Goal: Use online tool/utility: Utilize a website feature to perform a specific function

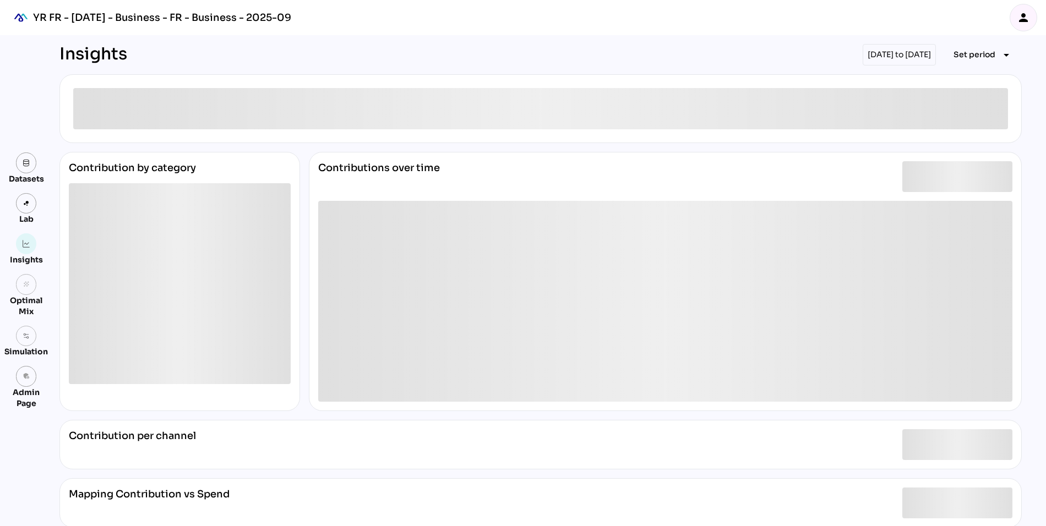
click at [1028, 19] on icon "person" at bounding box center [1023, 17] width 13 height 13
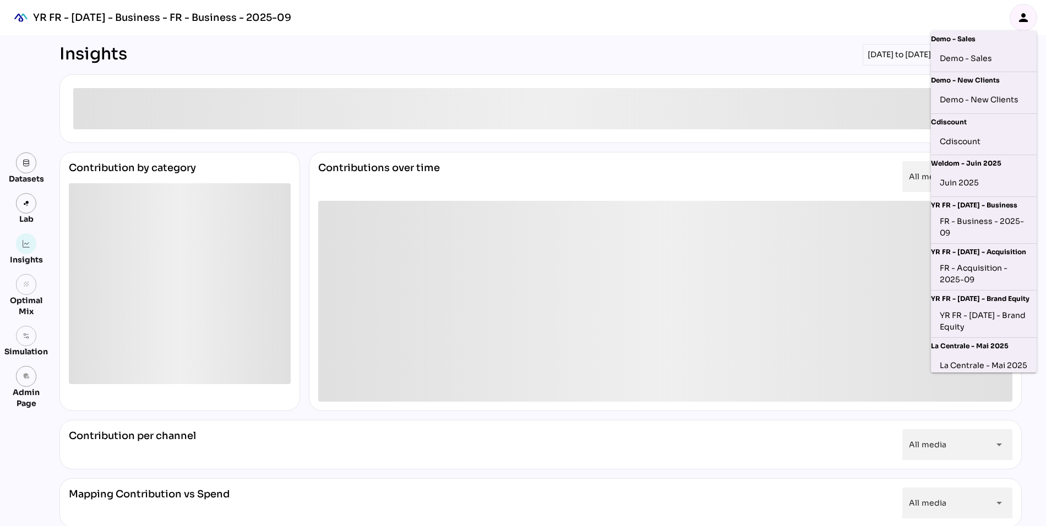
click at [391, 53] on div "Insights [DATE] to [DATE] Set period arrow_drop_down" at bounding box center [540, 54] width 962 height 21
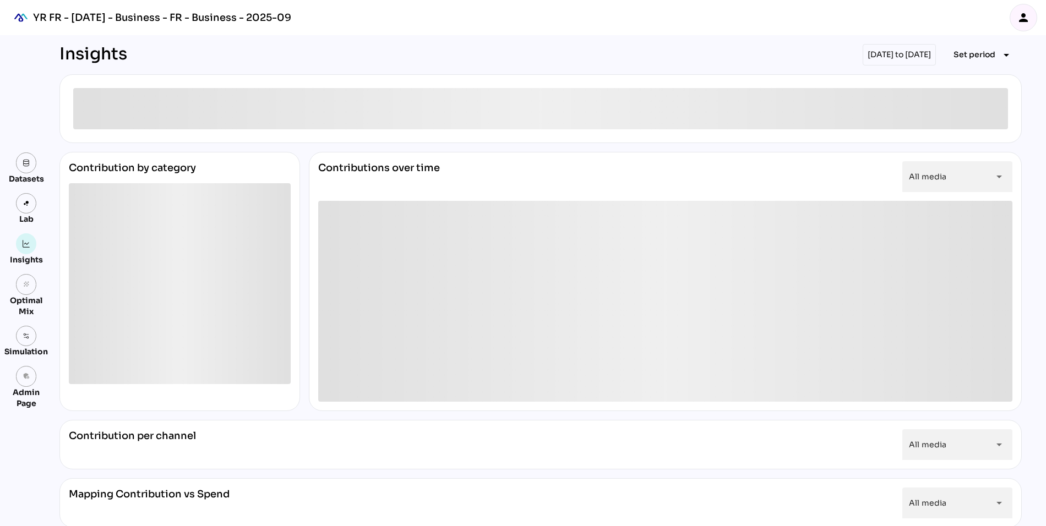
click at [28, 337] on img at bounding box center [27, 336] width 8 height 8
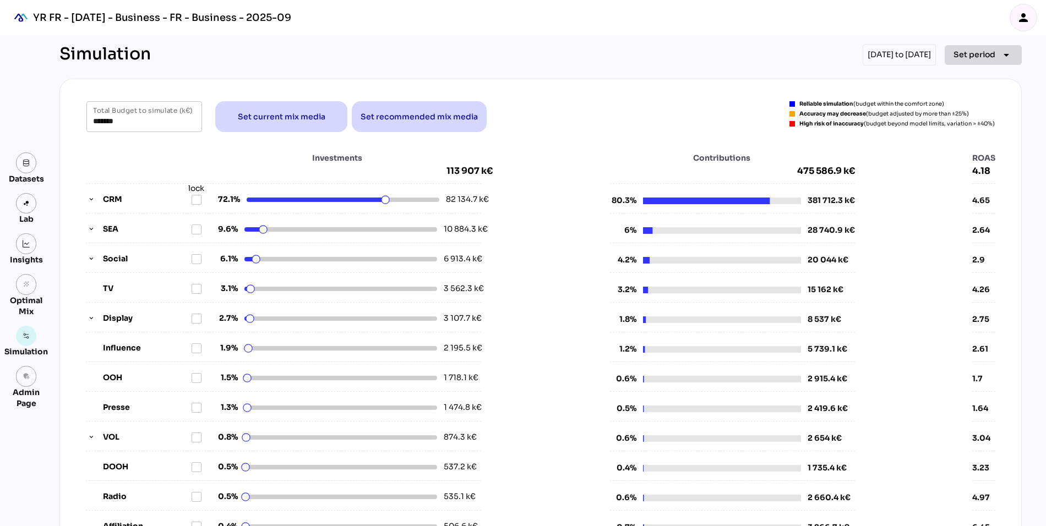
click at [987, 56] on span "Set period" at bounding box center [974, 54] width 42 height 13
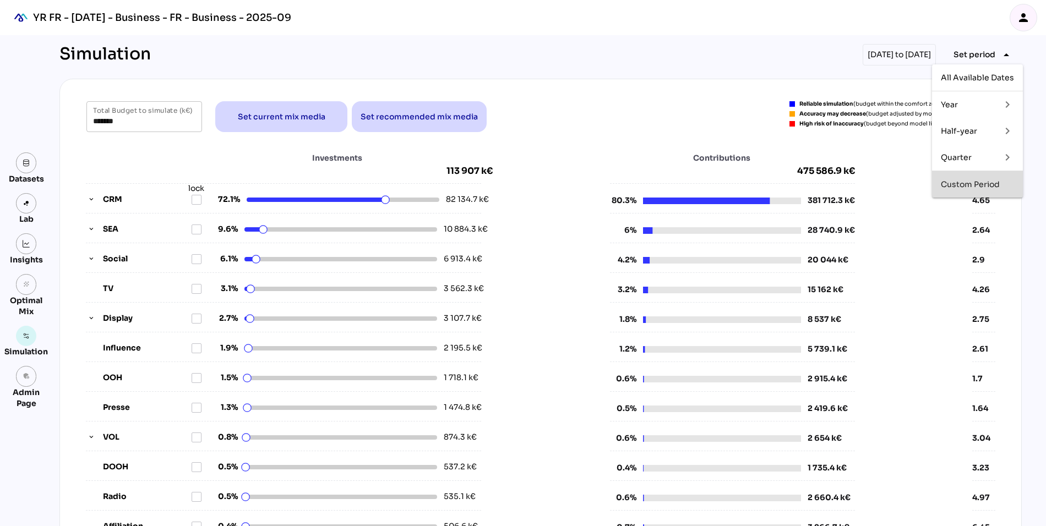
click at [982, 184] on div "Custom Period" at bounding box center [977, 184] width 73 height 9
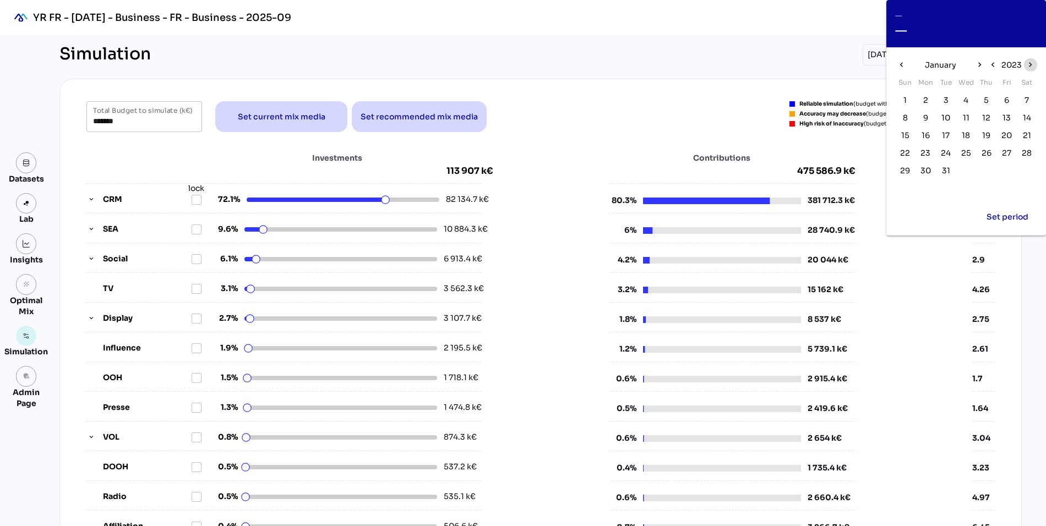
click at [1030, 64] on icon "chevron_right" at bounding box center [1029, 64] width 9 height 9
click at [993, 66] on icon "chevron_left" at bounding box center [991, 64] width 9 height 9
click at [976, 66] on icon "chevron_right" at bounding box center [978, 64] width 9 height 9
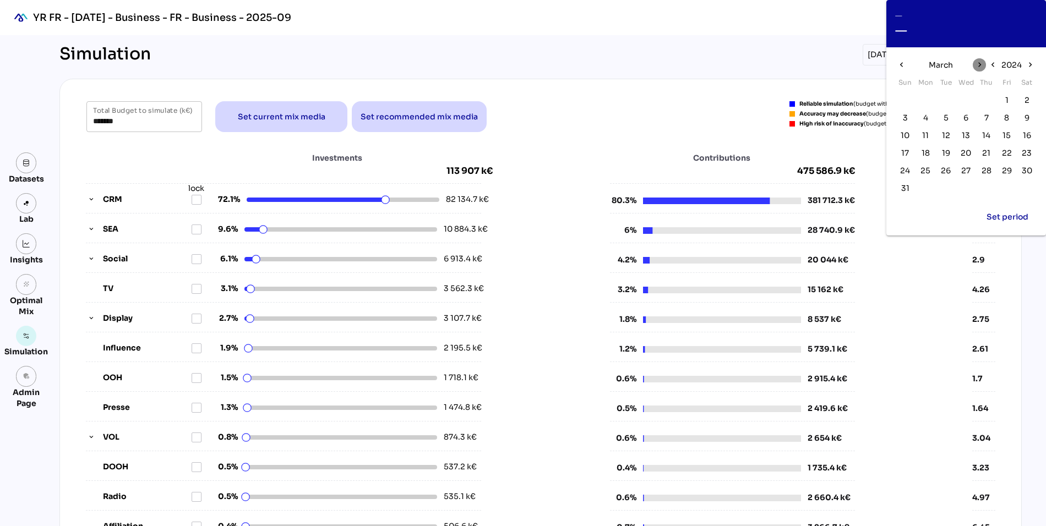
click at [976, 66] on icon "chevron_right" at bounding box center [978, 64] width 9 height 9
click at [926, 96] on span "1" at bounding box center [925, 100] width 3 height 12
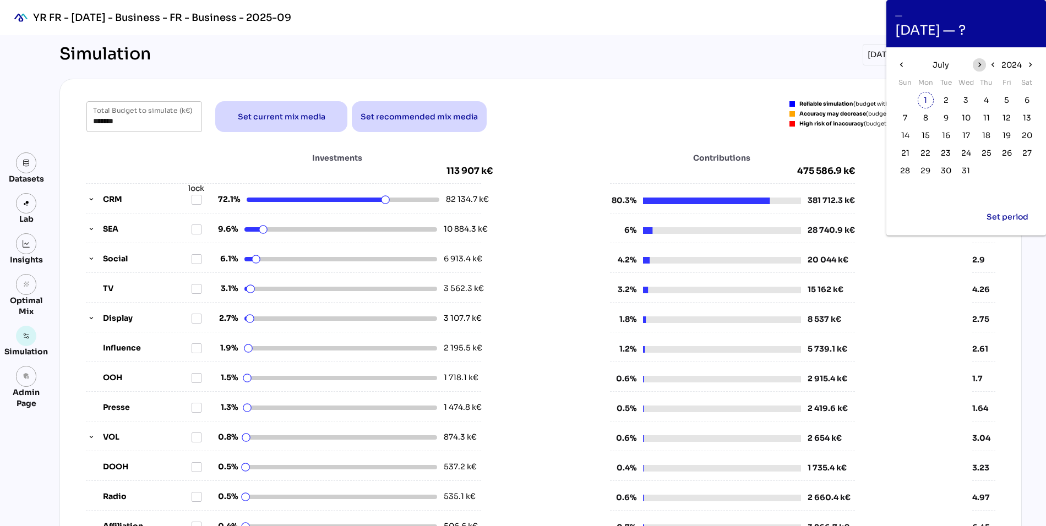
click at [979, 63] on icon "chevron_right" at bounding box center [978, 64] width 9 height 9
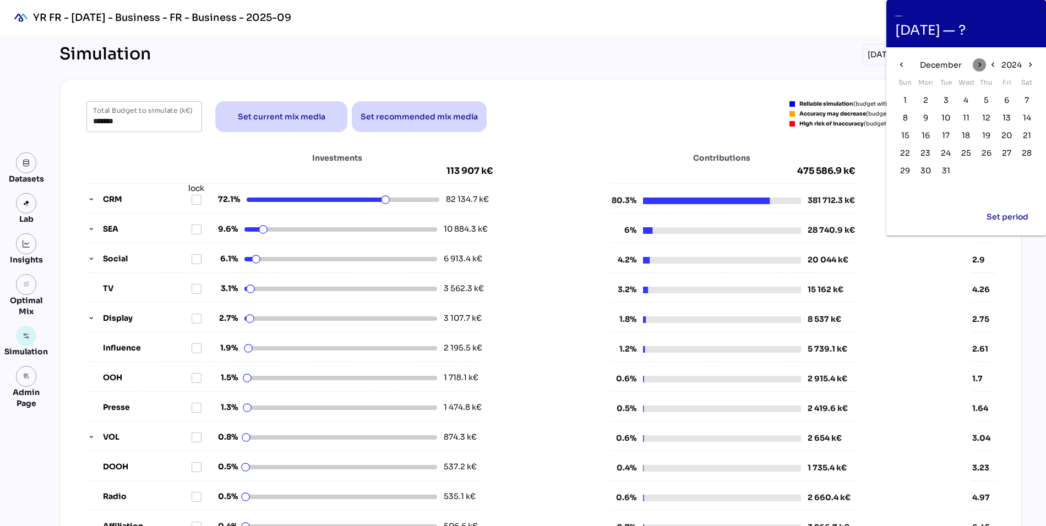
click at [979, 63] on icon "chevron_right" at bounding box center [978, 64] width 9 height 9
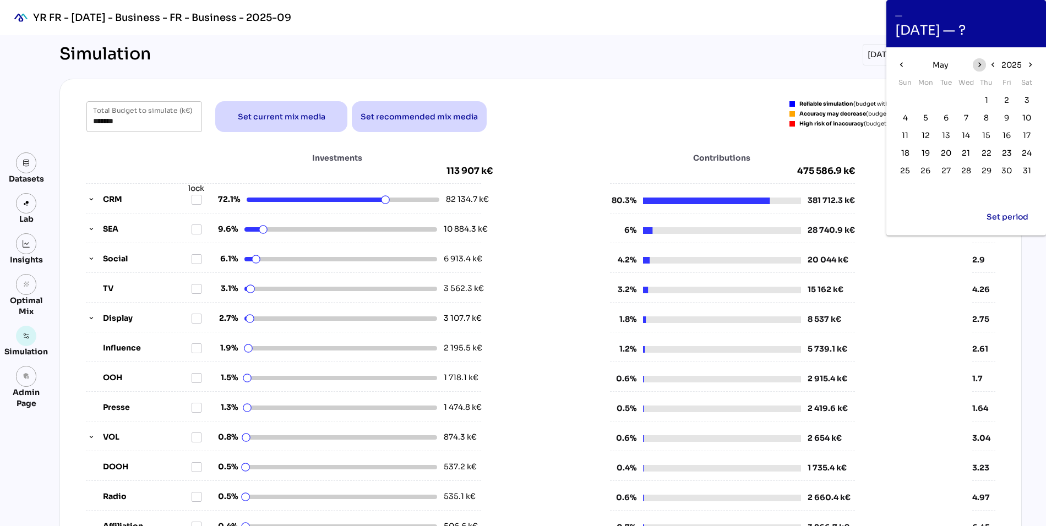
click at [979, 63] on icon "chevron_right" at bounding box center [978, 64] width 9 height 9
click at [923, 173] on span "30" at bounding box center [925, 171] width 10 height 12
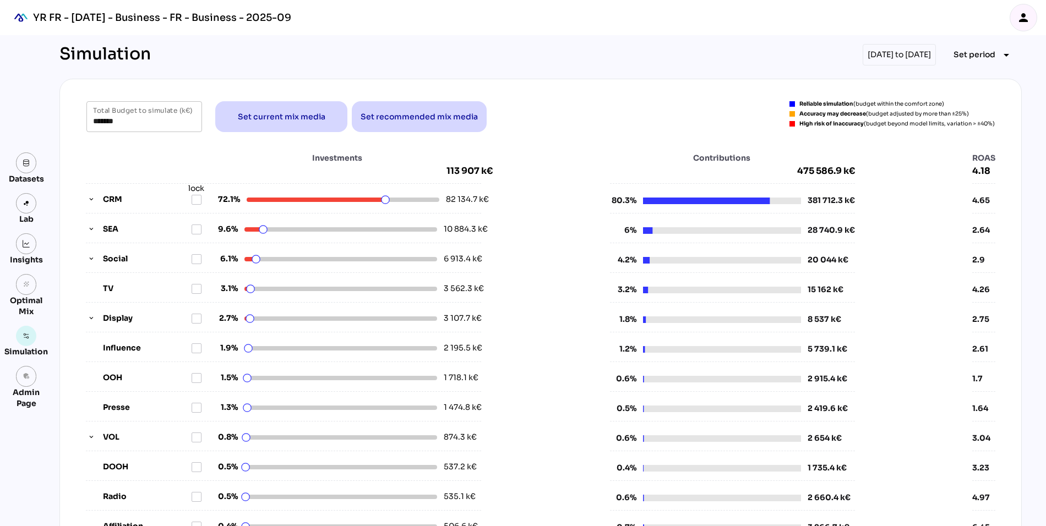
type input "******"
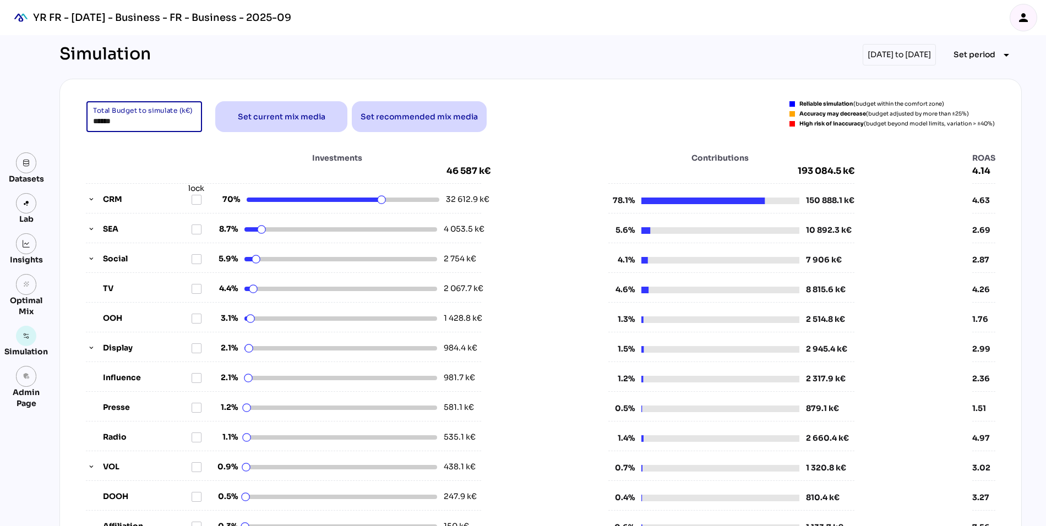
drag, startPoint x: 138, startPoint y: 122, endPoint x: 50, endPoint y: 122, distance: 88.1
click at [51, 122] on div "Simulation 01/07/2024 to 30/06/2025 Set period arrow_drop_down ****** Total Bud…" at bounding box center [541, 467] width 980 height 864
click at [105, 154] on div "Investments 46 587 k€" at bounding box center [288, 164] width 405 height 24
click at [140, 119] on input "******" at bounding box center [144, 116] width 102 height 31
click at [149, 154] on div "Investments 46 587 k€" at bounding box center [288, 164] width 405 height 24
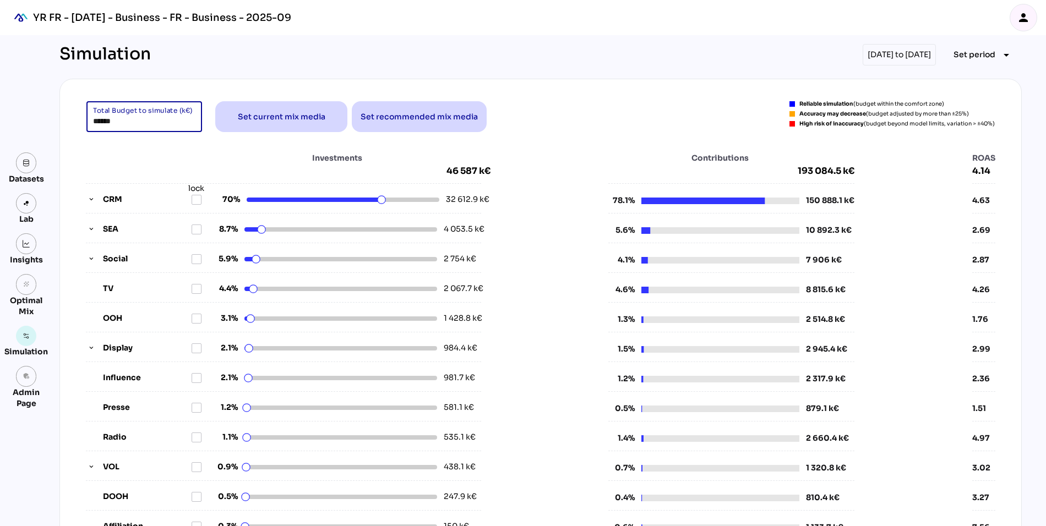
drag, startPoint x: 124, startPoint y: 121, endPoint x: 37, endPoint y: 121, distance: 87.0
click at [37, 121] on div "Datasets Lab Insights grain Optimal Mix Simulation admin_panel_settings Admin P…" at bounding box center [523, 467] width 1046 height 864
type input "******"
click at [135, 155] on div "Investments 46 587 k€" at bounding box center [288, 164] width 405 height 24
click at [91, 203] on span "button" at bounding box center [91, 199] width 10 height 10
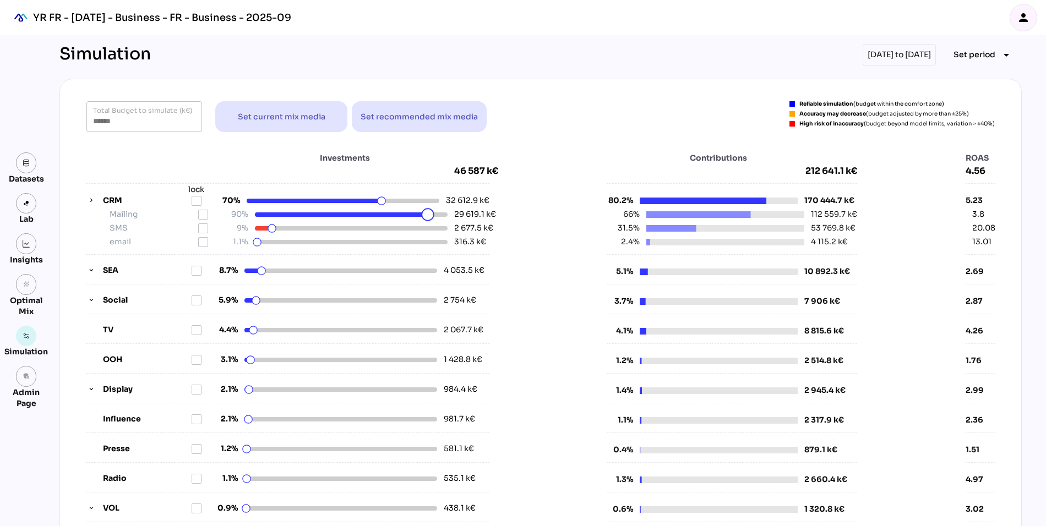
drag, startPoint x: 439, startPoint y: 212, endPoint x: 428, endPoint y: 212, distance: 11.6
click at [428, 212] on html "YR FR - Sep 2025 - Business - FR - Business - 2025-09 person Datasets Lab Insig…" at bounding box center [523, 470] width 1046 height 940
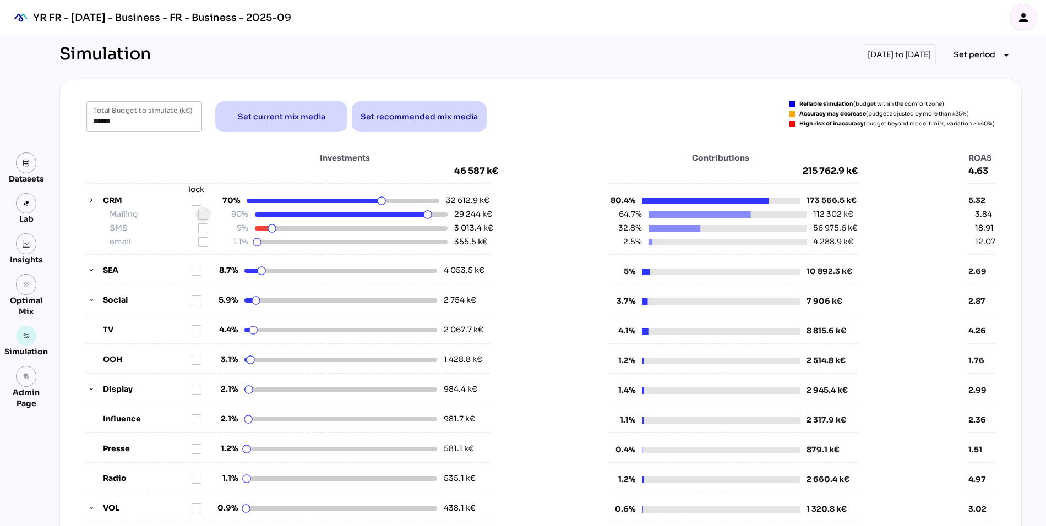
click at [203, 212] on icon at bounding box center [203, 214] width 9 height 9
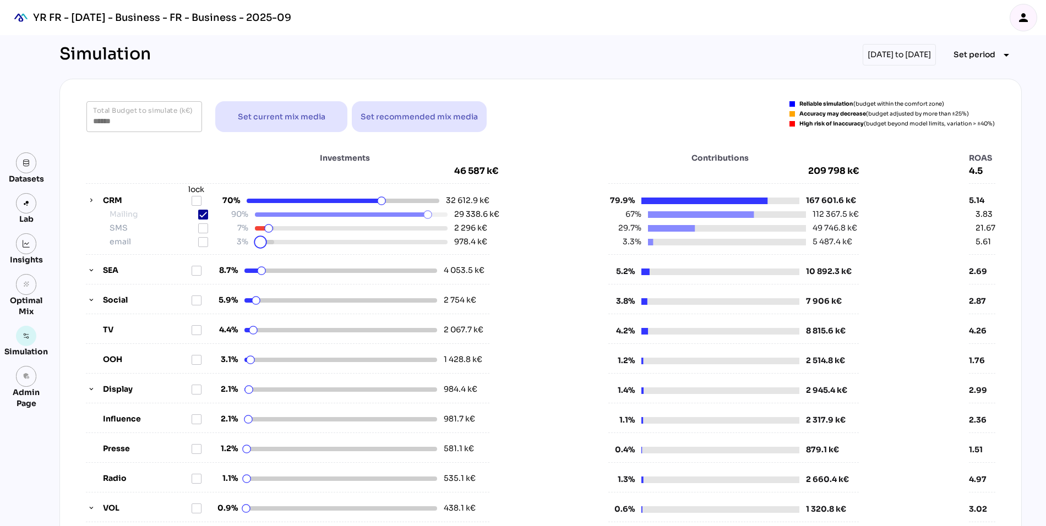
click at [260, 243] on html "YR FR - Sep 2025 - Business - FR - Business - 2025-09 person Datasets Lab Insig…" at bounding box center [523, 470] width 1046 height 940
click at [201, 226] on icon at bounding box center [203, 228] width 9 height 9
click at [201, 242] on icon at bounding box center [203, 242] width 9 height 9
drag, startPoint x: 381, startPoint y: 203, endPoint x: 374, endPoint y: 203, distance: 7.2
click at [374, 203] on html "YR FR - Sep 2025 - Business - FR - Business - 2025-09 person Datasets Lab Insig…" at bounding box center [523, 470] width 1046 height 940
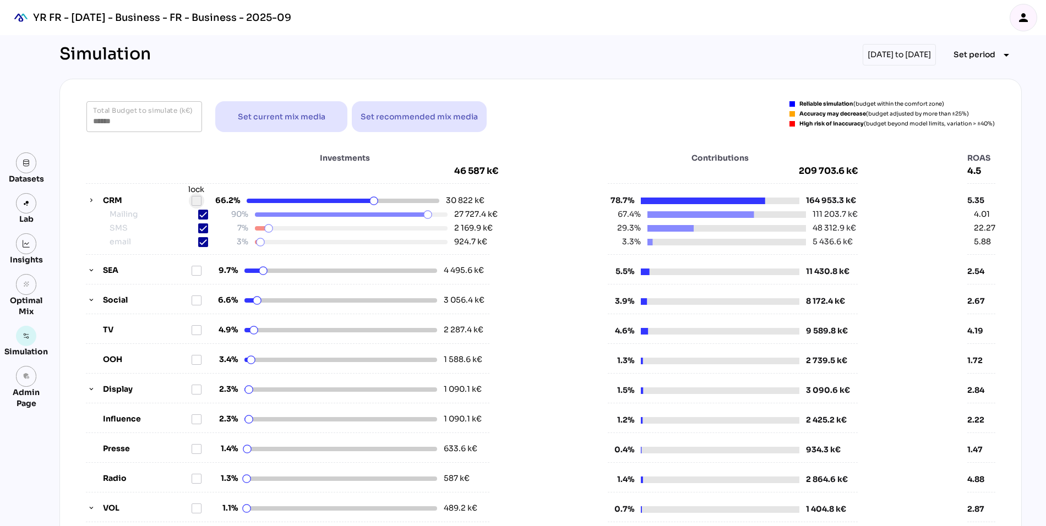
click at [199, 196] on icon at bounding box center [196, 200] width 9 height 9
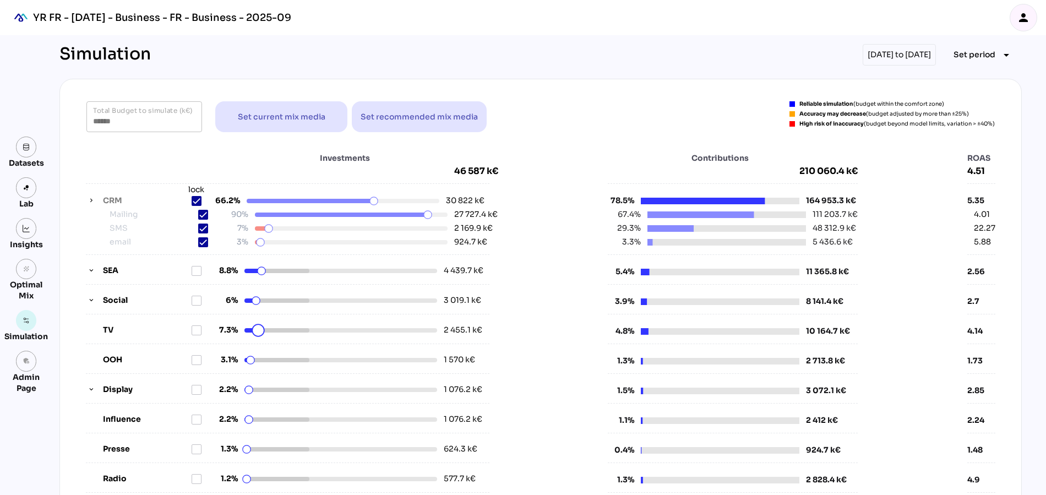
click at [258, 332] on html "YR FR - Sep 2025 - Business - FR - Business - 2025-09 person Datasets Lab Insig…" at bounding box center [523, 470] width 1046 height 940
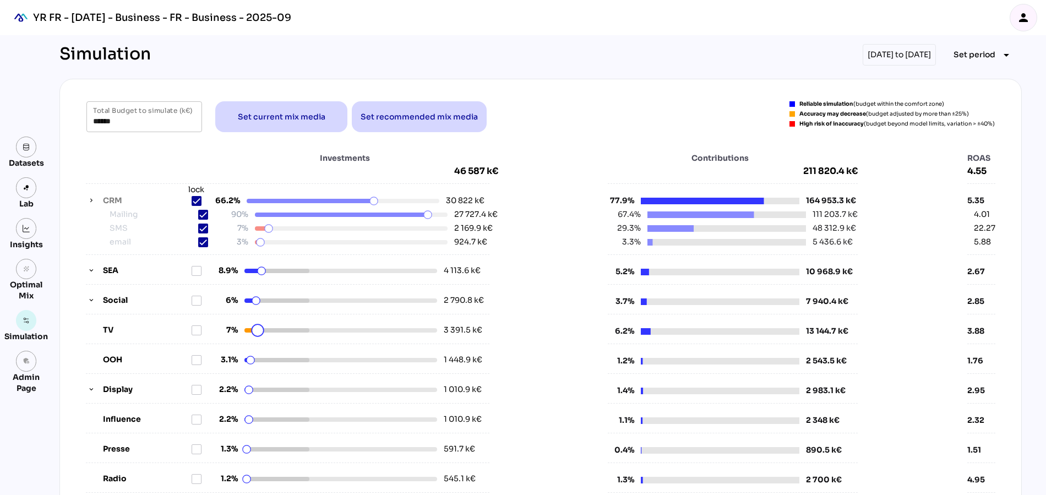
click at [258, 332] on html "YR FR - Sep 2025 - Business - FR - Business - 2025-09 person Datasets Lab Insig…" at bounding box center [523, 470] width 1046 height 940
click at [199, 331] on icon at bounding box center [196, 330] width 9 height 9
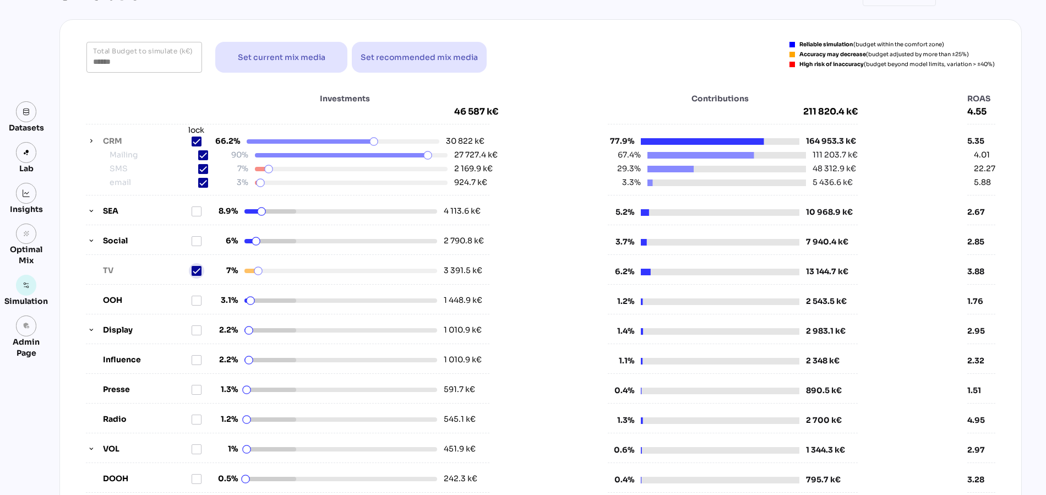
scroll to position [75, 0]
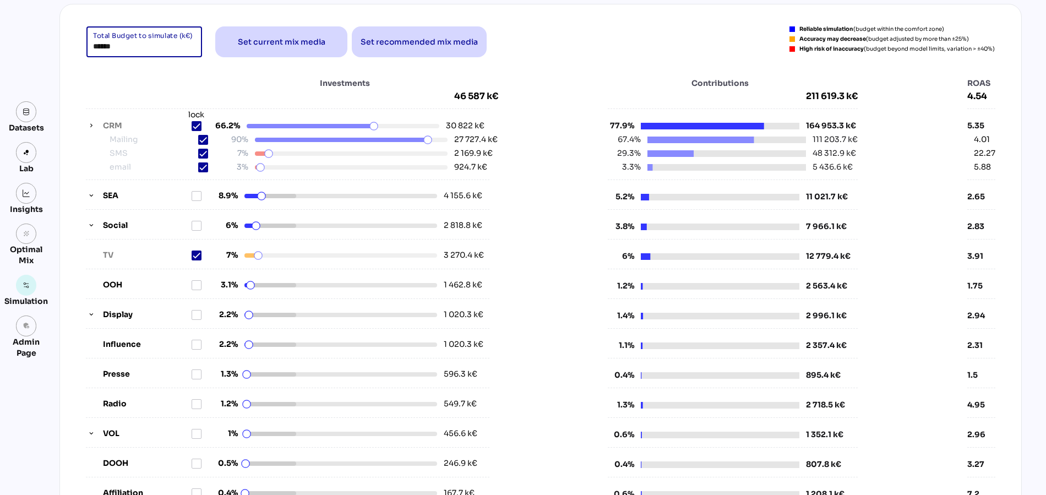
drag, startPoint x: 121, startPoint y: 46, endPoint x: 72, endPoint y: 46, distance: 49.5
click at [72, 46] on div "****** Total Budget to simulate (k€) Set current mix media Set recommended mix …" at bounding box center [540, 397] width 962 height 787
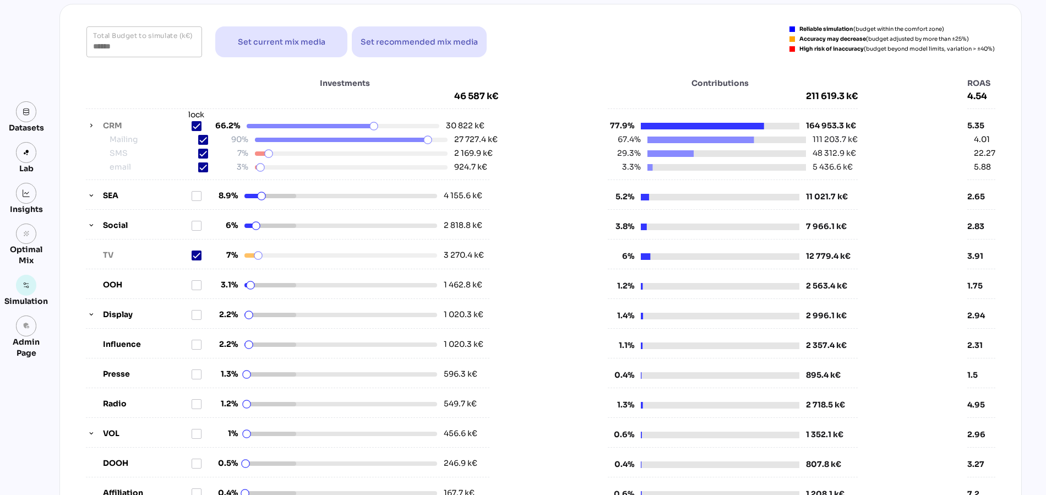
click at [148, 80] on div "Investments 46 587 k€" at bounding box center [292, 90] width 412 height 24
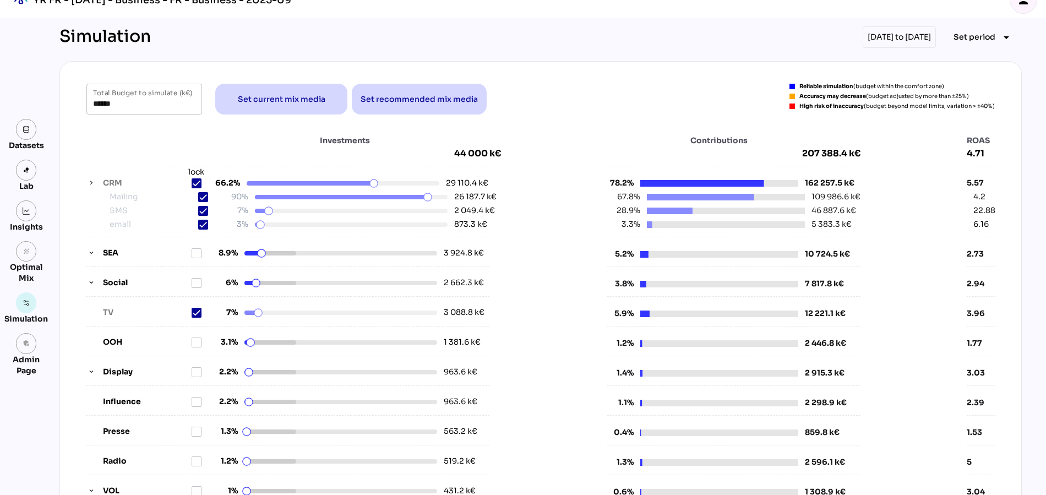
scroll to position [0, 0]
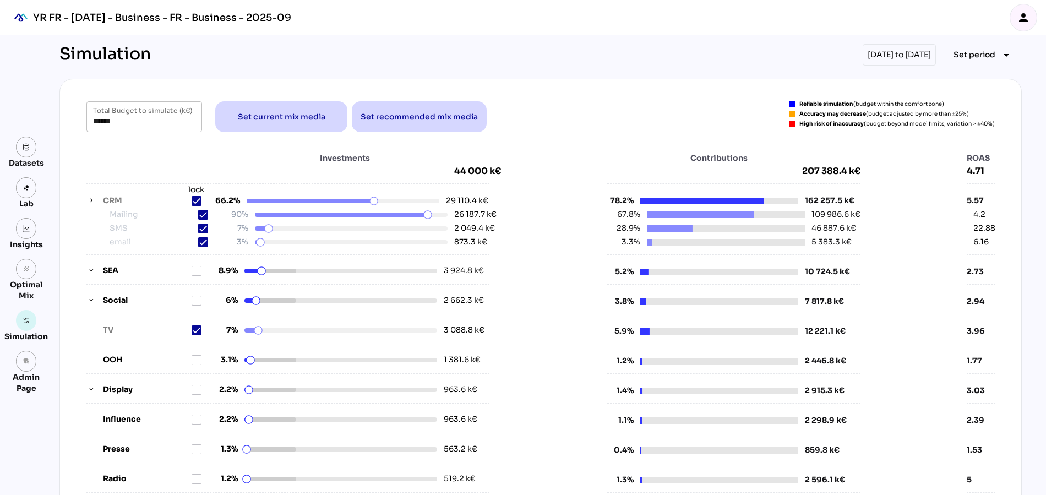
click at [574, 143] on div "Investments 44 000 k€ CRM lock 66.2% 29 110.4 k€ Mailing 90% 26 187.7 k€ SMS 7%…" at bounding box center [540, 363] width 935 height 445
click at [197, 199] on icon at bounding box center [196, 200] width 7 height 5
click at [196, 200] on icon at bounding box center [196, 200] width 9 height 9
click at [534, 168] on div "Investments 46 587 k€ CRM lock 66.2% 30 822 k€ Mailing 90% 27 727.4 k€ SMS 7% 2…" at bounding box center [540, 363] width 909 height 422
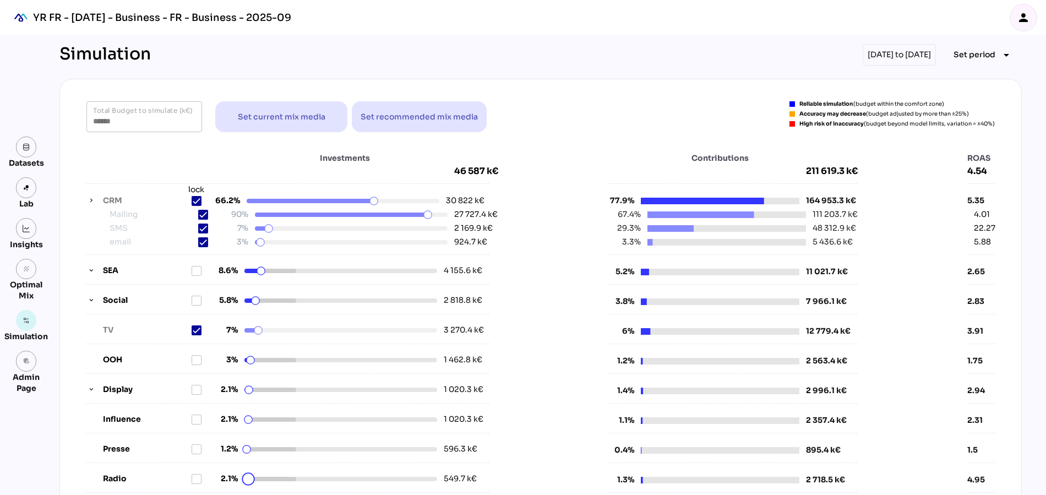
click at [248, 478] on html "YR FR - Sep 2025 - Business - FR - Business - 2025-09 person Datasets Lab Insig…" at bounding box center [523, 470] width 1046 height 940
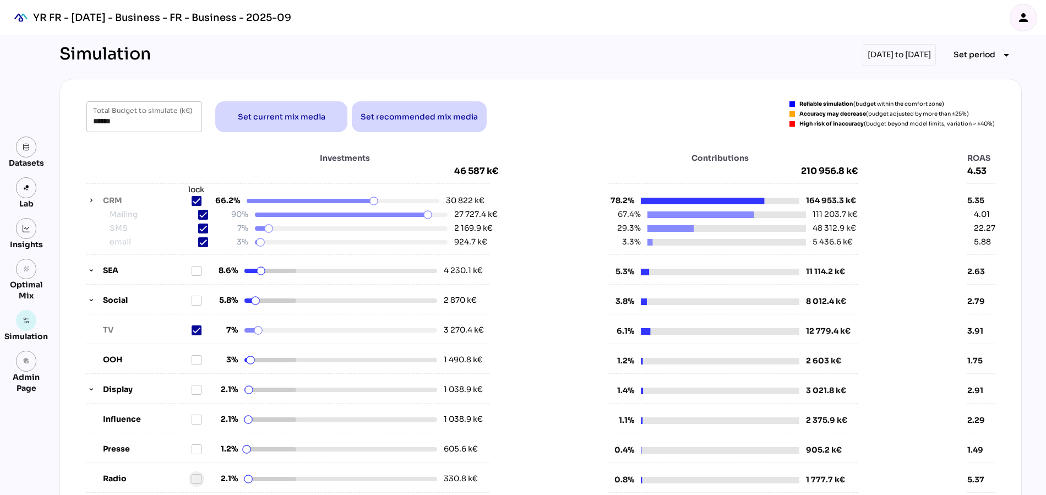
click at [196, 478] on icon at bounding box center [196, 478] width 9 height 9
drag, startPoint x: 121, startPoint y: 119, endPoint x: 63, endPoint y: 119, distance: 57.2
click at [63, 119] on div "****** Total Budget to simulate (k€) Set current mix media Set recommended mix …" at bounding box center [540, 472] width 962 height 787
click at [118, 160] on div "Investments 46 587 k€" at bounding box center [292, 164] width 412 height 24
click at [420, 115] on span "Set recommended mix media" at bounding box center [419, 116] width 117 height 13
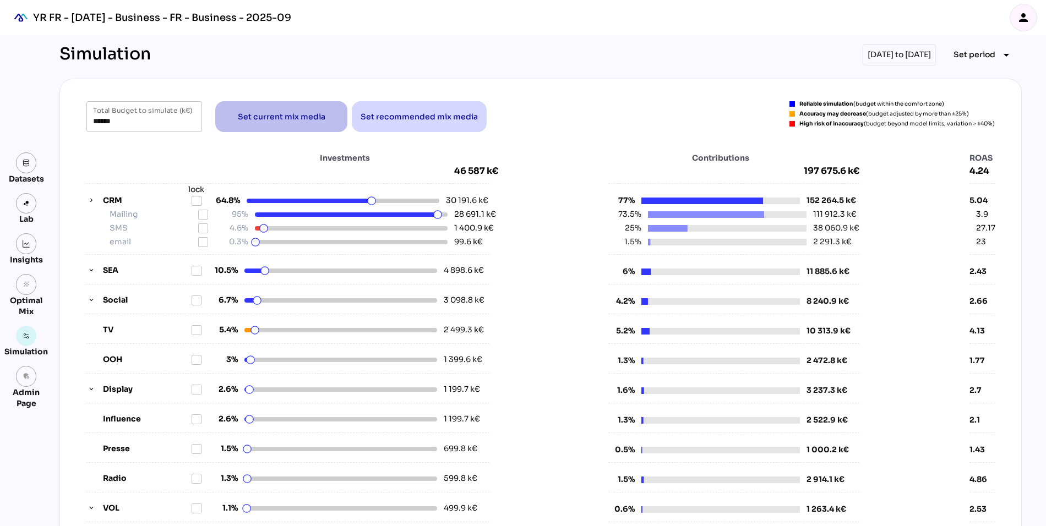
click at [289, 116] on span "Set current mix media" at bounding box center [282, 116] width 88 height 13
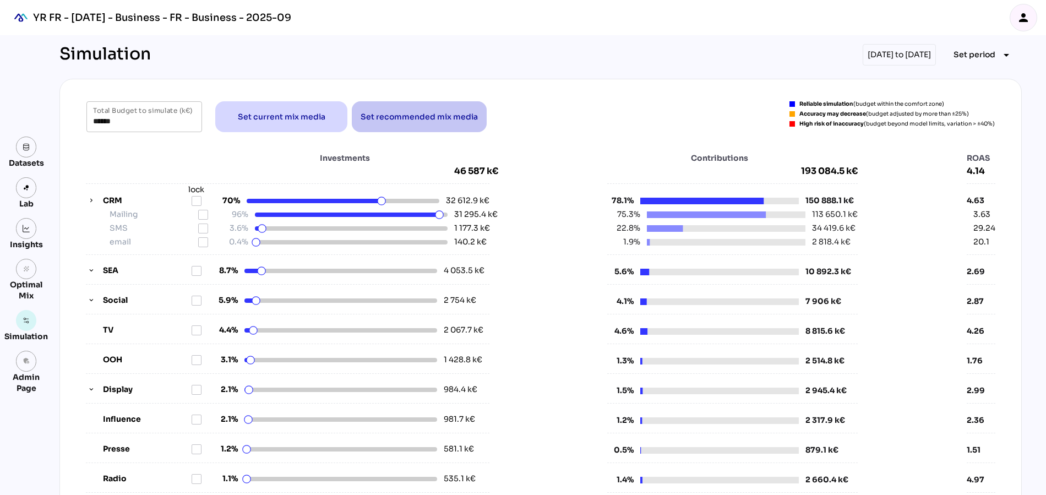
click at [383, 121] on span "Set recommended mix media" at bounding box center [419, 116] width 117 height 13
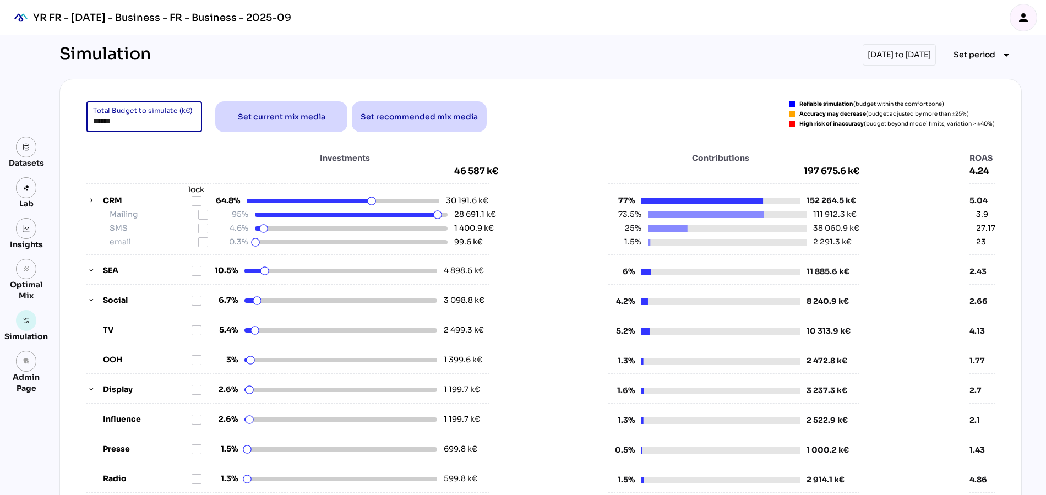
drag, startPoint x: 123, startPoint y: 123, endPoint x: 80, endPoint y: 123, distance: 42.9
click at [80, 123] on div "****** Total Budget to simulate (k€) Set current mix media Set recommended mix …" at bounding box center [540, 116] width 935 height 31
drag, startPoint x: 130, startPoint y: 122, endPoint x: 51, endPoint y: 122, distance: 78.7
click at [51, 122] on div "Simulation 01/07/2024 to 30/06/2025 Set period arrow_drop_down ****** Total Bud…" at bounding box center [541, 487] width 980 height 905
type input "******"
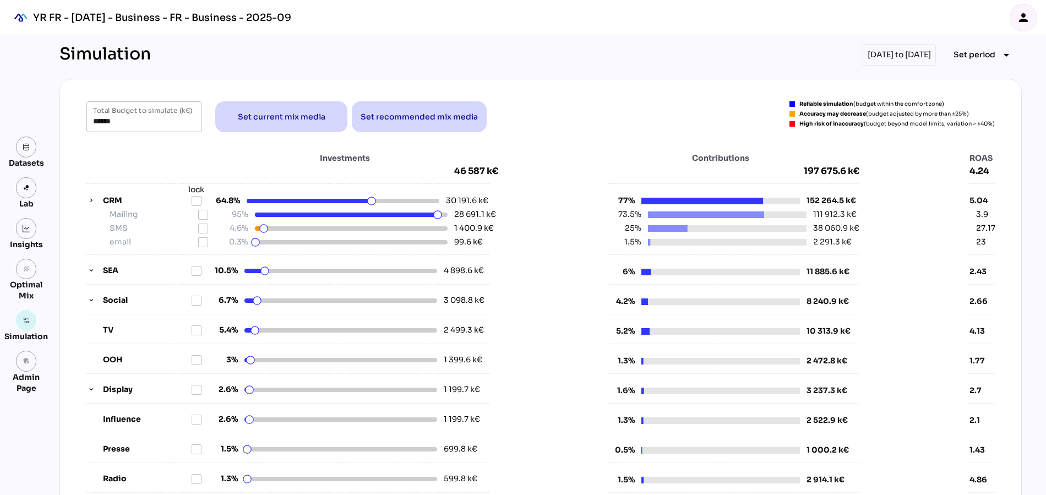
click at [113, 149] on div "Investments 46 587 k€ CRM lock 64.8% 30 191.6 k€ Mailing 95% 28 691.1 k€ SMS 4.…" at bounding box center [540, 363] width 935 height 445
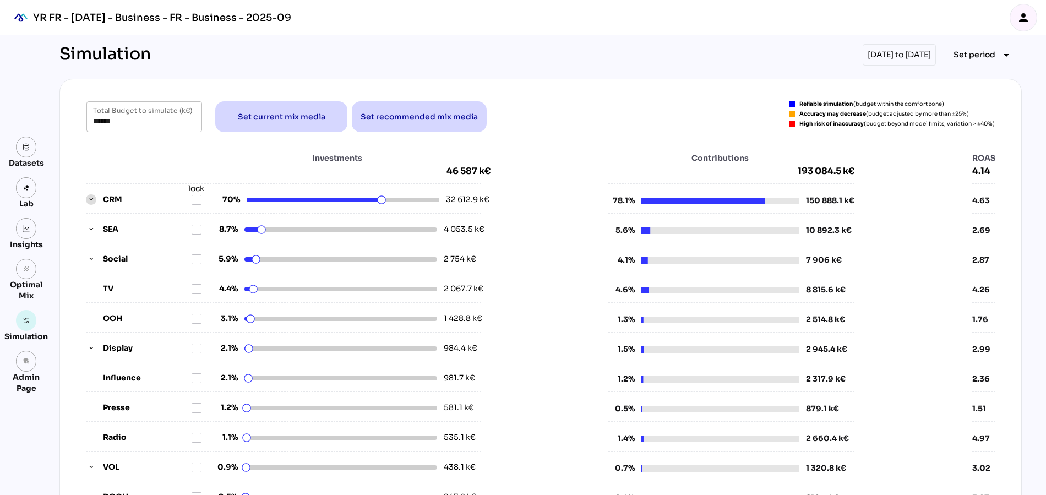
click at [89, 196] on icon "button" at bounding box center [92, 200] width 8 height 8
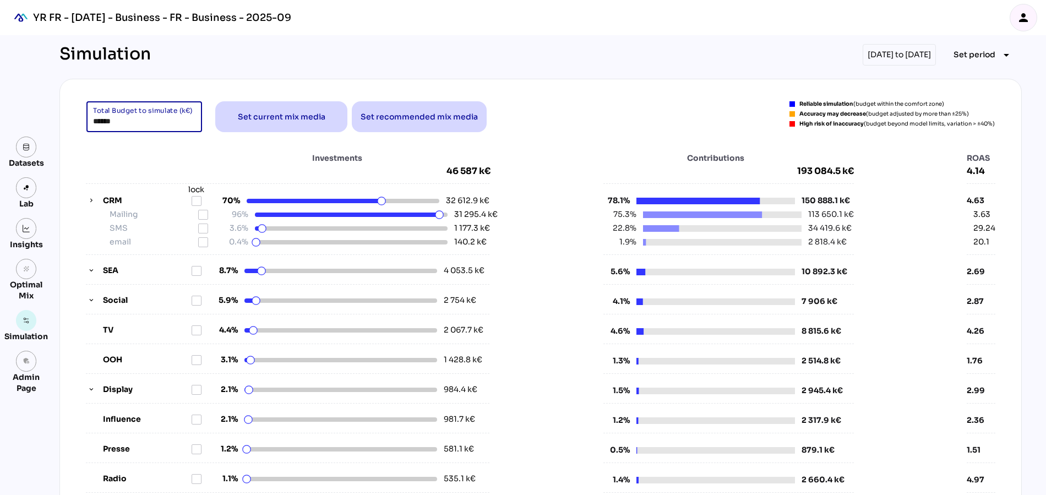
drag, startPoint x: 142, startPoint y: 122, endPoint x: 71, endPoint y: 122, distance: 71.0
click at [71, 122] on div "****** Total Budget to simulate (k€) Set current mix media Set recommended mix …" at bounding box center [540, 472] width 962 height 787
click at [117, 150] on div "Investments 46 587 k€ CRM lock 70% 32 612.9 k€ Mailing 96% 31 295.4 k€ SMS 3.6%…" at bounding box center [540, 363] width 935 height 445
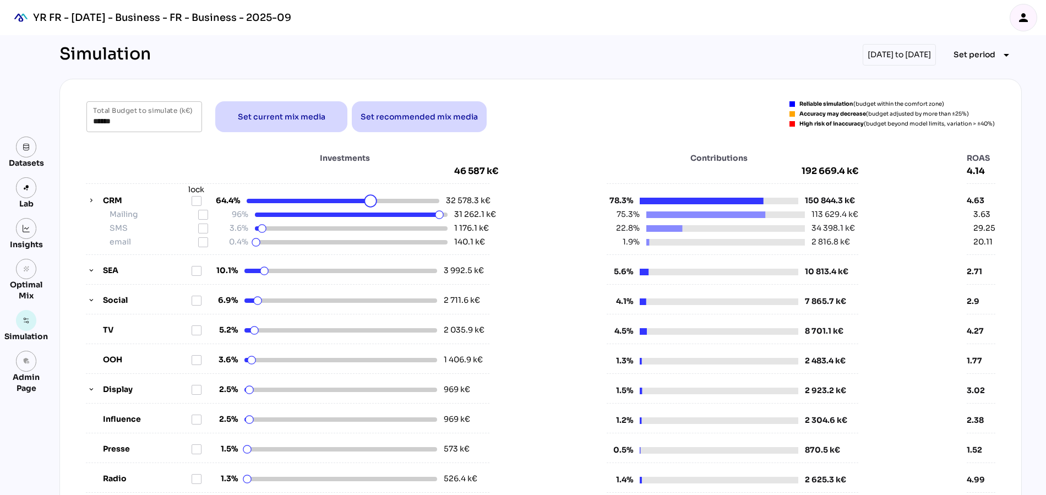
drag, startPoint x: 383, startPoint y: 202, endPoint x: 371, endPoint y: 202, distance: 11.6
click at [371, 202] on html "YR FR - [DATE] - Business - FR - Business - 2025-09 person Datasets Lab Insight…" at bounding box center [523, 470] width 1046 height 940
click at [372, 201] on html "YR FR - [DATE] - Business - FR - Business - 2025-09 person Datasets Lab Insight…" at bounding box center [523, 470] width 1046 height 940
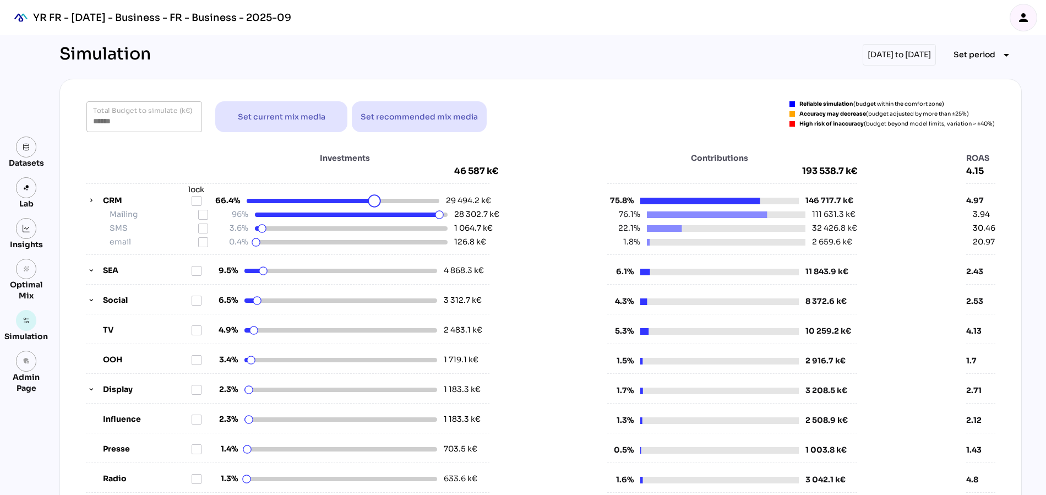
click at [375, 201] on html "YR FR - [DATE] - Business - FR - Business - 2025-09 person Datasets Lab Insight…" at bounding box center [523, 470] width 1046 height 940
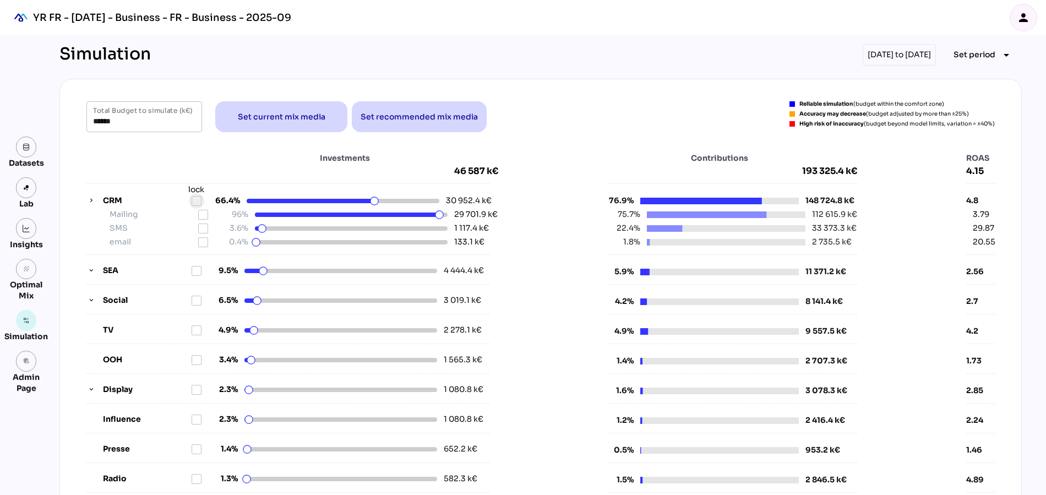
click at [196, 200] on icon at bounding box center [196, 200] width 9 height 9
drag, startPoint x: 440, startPoint y: 215, endPoint x: 428, endPoint y: 218, distance: 13.1
click at [428, 218] on html "YR FR - [DATE] - Business - FR - Business - 2025-09 person Datasets Lab Insight…" at bounding box center [523, 470] width 1046 height 940
click at [268, 231] on html "YR FR - [DATE] - Business - FR - Business - 2025-09 person Datasets Lab Insight…" at bounding box center [523, 470] width 1046 height 940
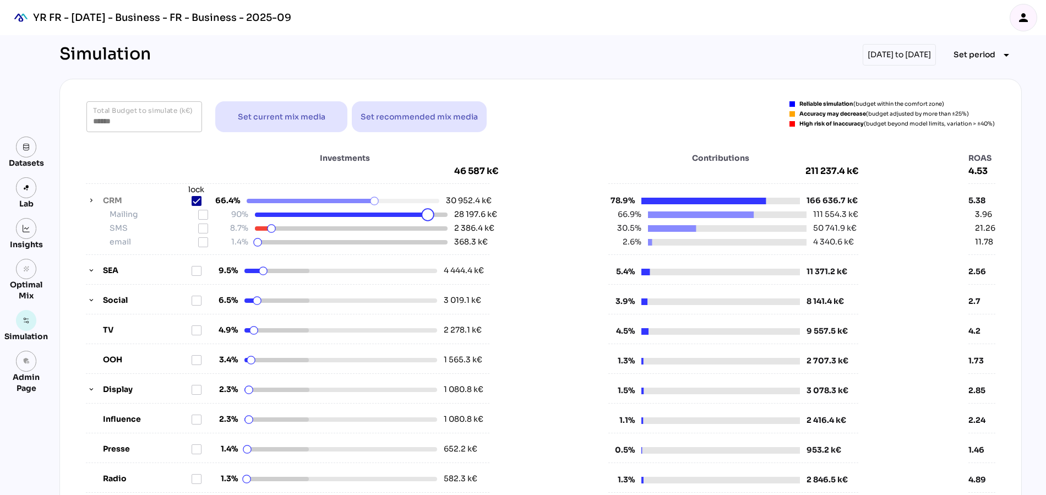
click at [428, 216] on html "YR FR - [DATE] - Business - FR - Business - 2025-09 person Datasets Lab Insight…" at bounding box center [523, 470] width 1046 height 940
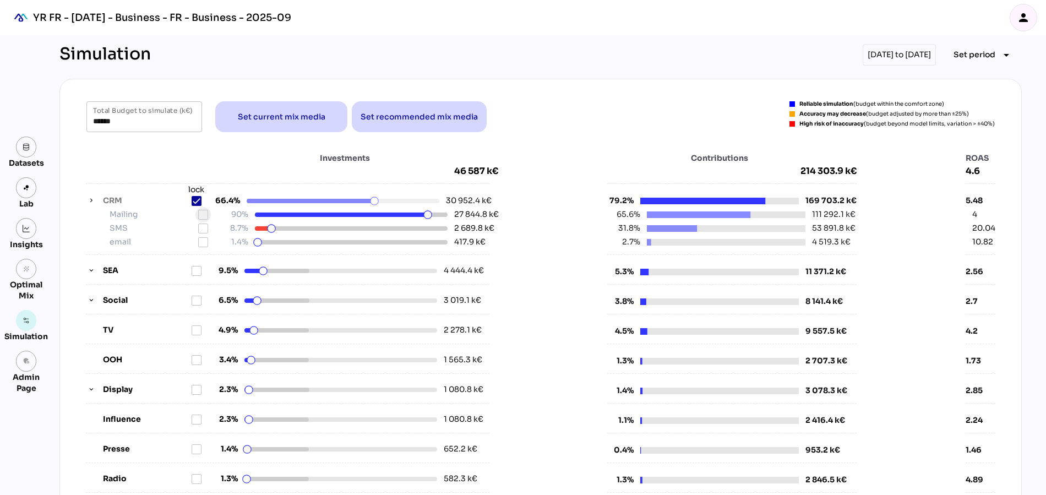
click at [203, 212] on icon at bounding box center [203, 214] width 9 height 9
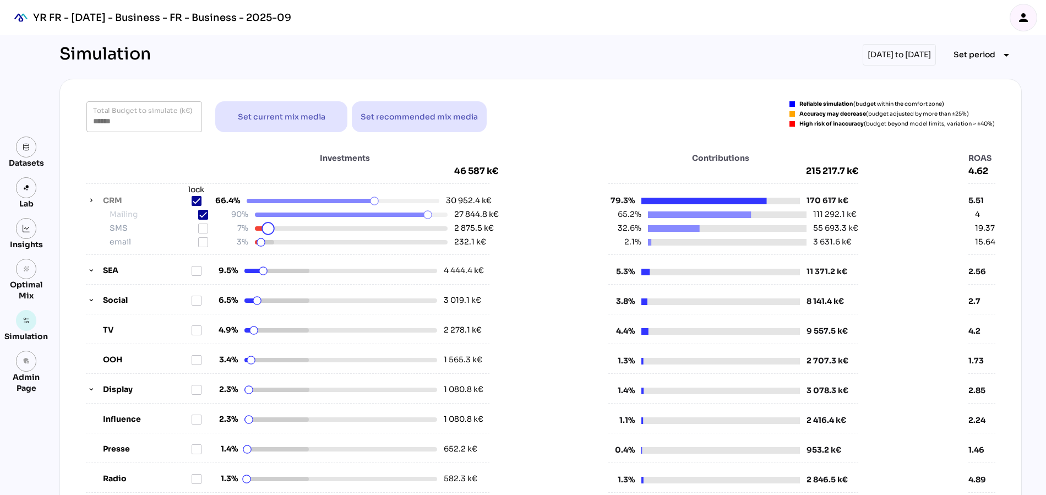
click at [268, 230] on html "YR FR - [DATE] - Business - FR - Business - 2025-09 person Datasets Lab Insight…" at bounding box center [523, 470] width 1046 height 940
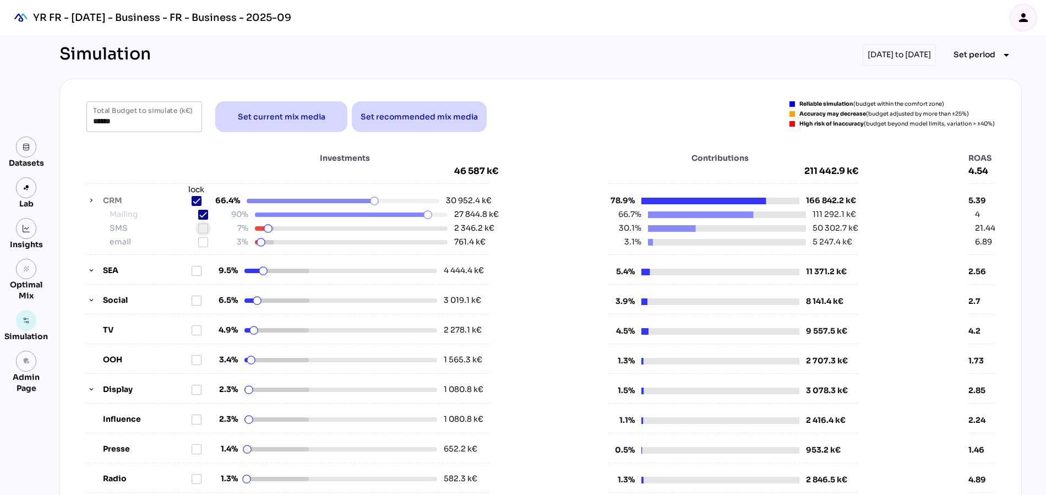
click at [202, 230] on icon at bounding box center [203, 228] width 9 height 9
click at [202, 243] on icon at bounding box center [203, 242] width 9 height 9
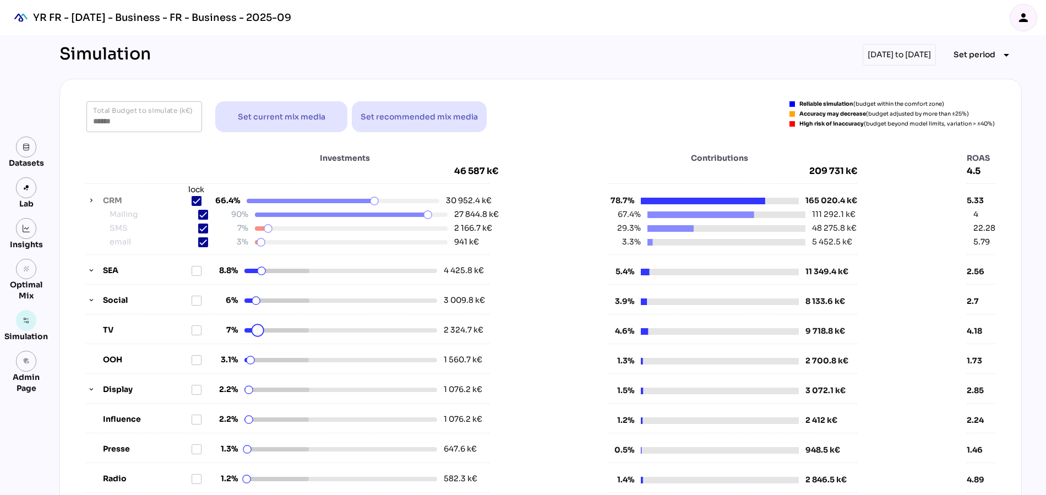
click at [258, 330] on html "YR FR - [DATE] - Business - FR - Business - 2025-09 person Datasets Lab Insight…" at bounding box center [523, 470] width 1046 height 940
click at [196, 331] on icon at bounding box center [196, 330] width 9 height 9
click at [248, 474] on html "YR FR - [DATE] - Business - FR - Business - 2025-09 person Datasets Lab Insight…" at bounding box center [523, 470] width 1046 height 940
click at [195, 476] on icon at bounding box center [196, 478] width 9 height 9
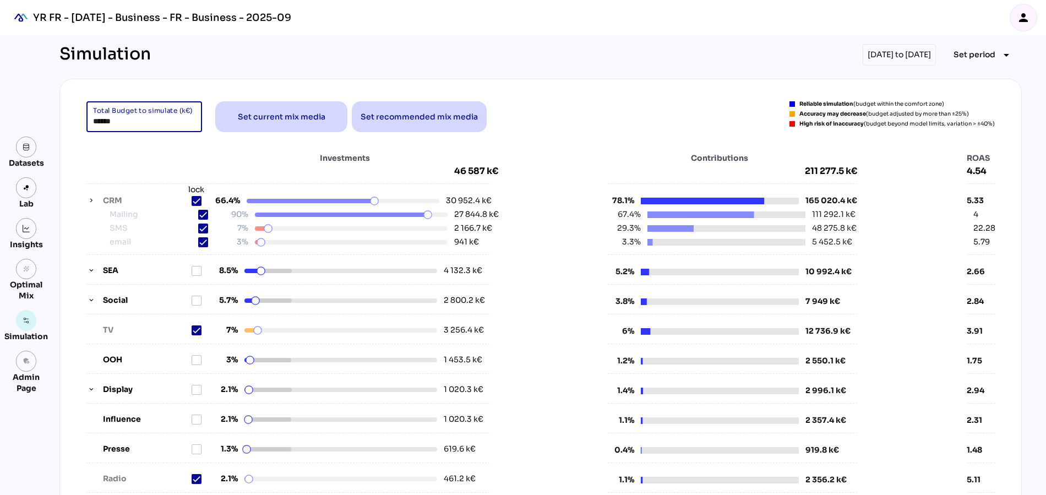
drag, startPoint x: 127, startPoint y: 122, endPoint x: 69, endPoint y: 122, distance: 57.2
click at [69, 122] on div "****** Total Budget to simulate (k€) Set current mix media Set recommended mix …" at bounding box center [540, 472] width 962 height 787
type input "******"
click at [117, 156] on div "Investments 46 587 k€" at bounding box center [292, 164] width 412 height 24
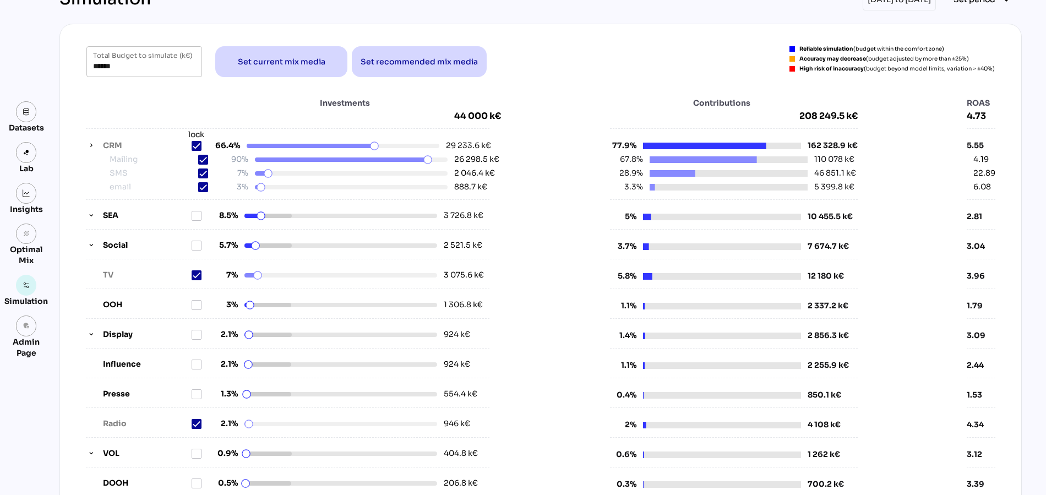
scroll to position [67, 0]
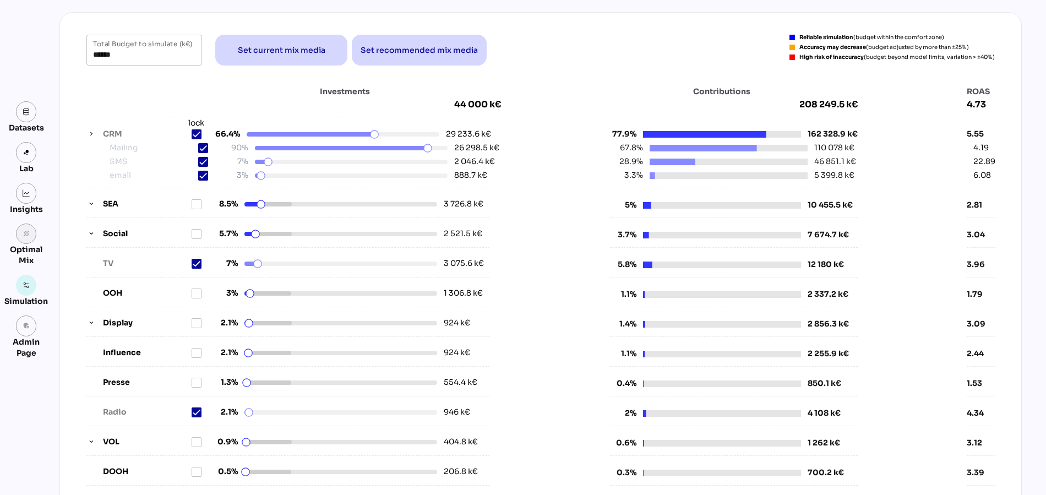
click at [25, 231] on icon "grain" at bounding box center [27, 234] width 8 height 8
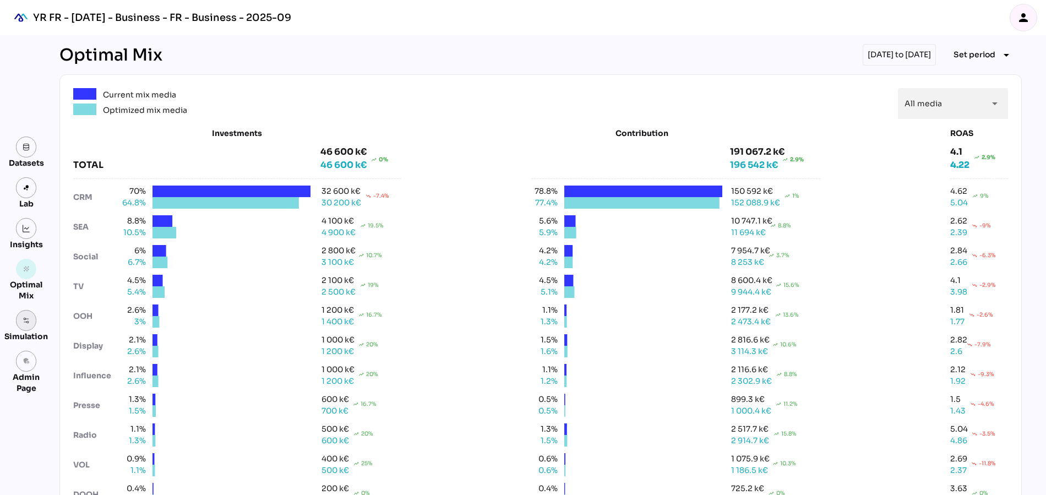
click at [25, 320] on img at bounding box center [27, 320] width 8 height 8
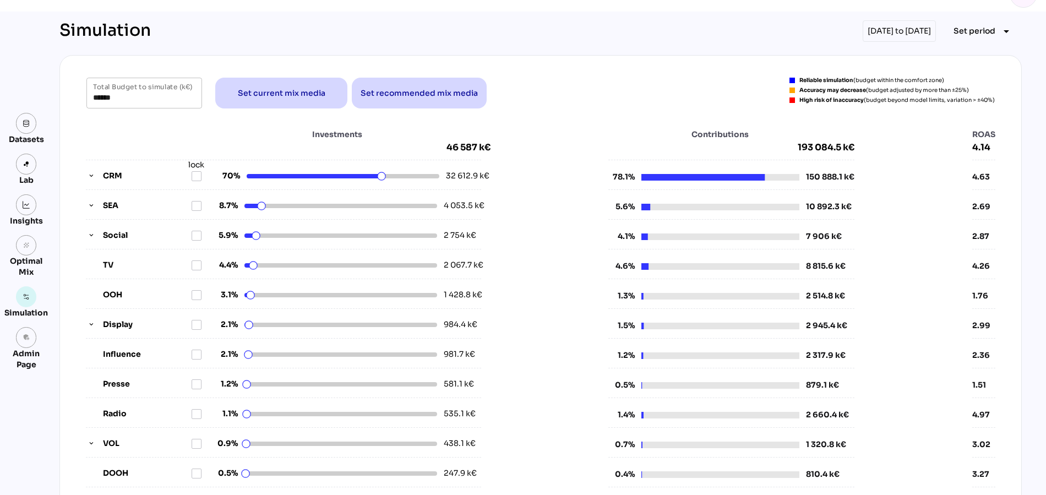
scroll to position [24, 0]
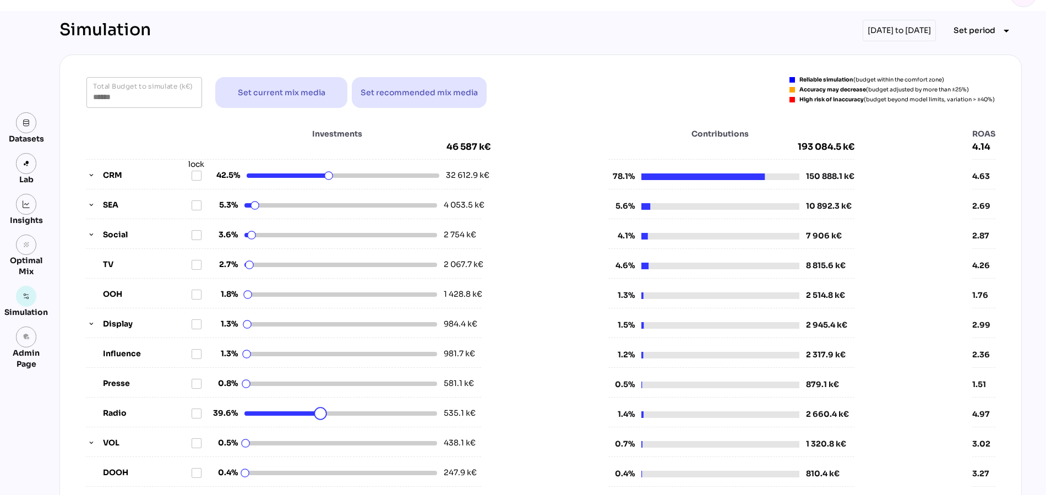
drag, startPoint x: 245, startPoint y: 412, endPoint x: 320, endPoint y: 417, distance: 75.0
click at [320, 417] on html "YR FR - [DATE] - Business - FR - Business - 2025-09 person Datasets Lab Insight…" at bounding box center [523, 425] width 1046 height 899
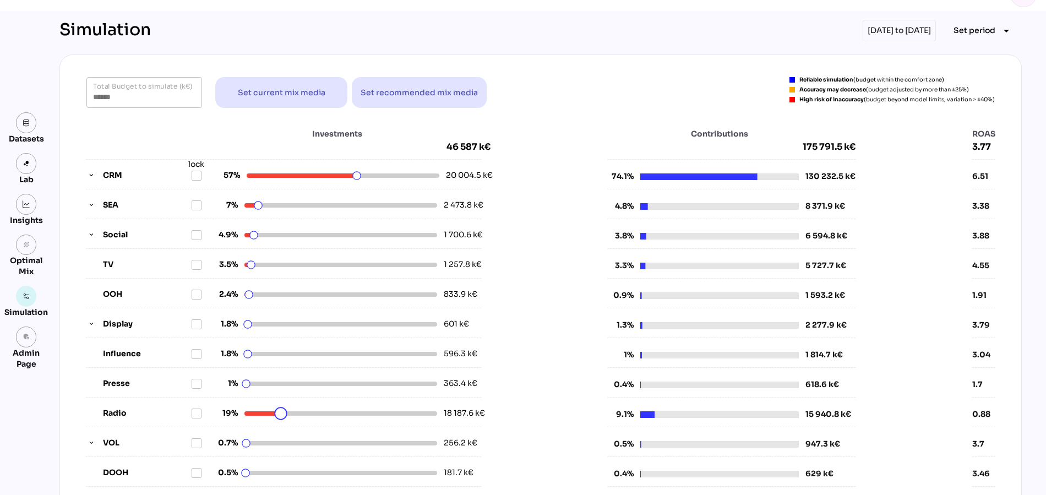
drag, startPoint x: 319, startPoint y: 410, endPoint x: 281, endPoint y: 412, distance: 38.6
click at [281, 412] on html "YR FR - [DATE] - Business - FR - Business - 2025-09 person Datasets Lab Insight…" at bounding box center [523, 425] width 1046 height 899
click at [82, 170] on div "Investments 46 587 k€ CRM lock 57% 26 470.7 k€ SEA 7% 3 270.4 k€ Social 4.9% 2 …" at bounding box center [540, 319] width 935 height 404
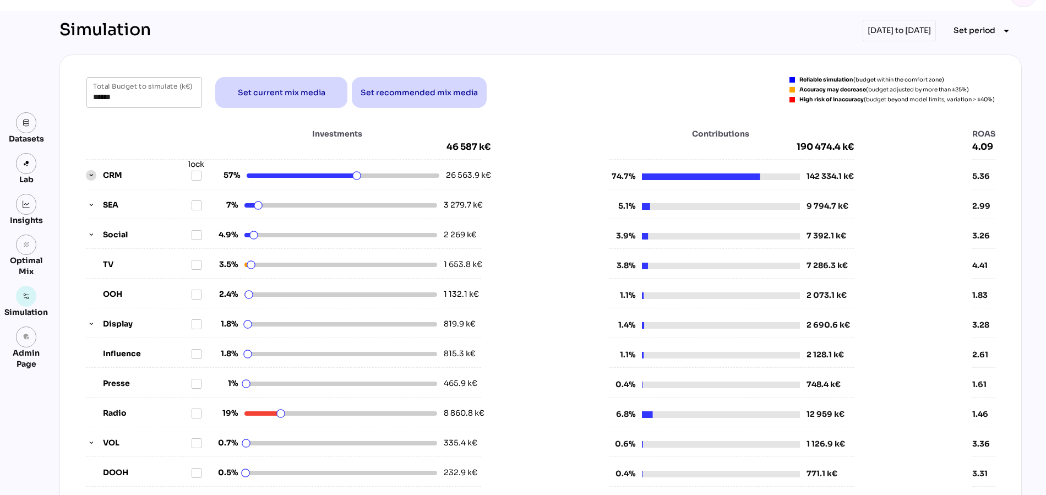
click at [86, 171] on span "button" at bounding box center [91, 175] width 10 height 10
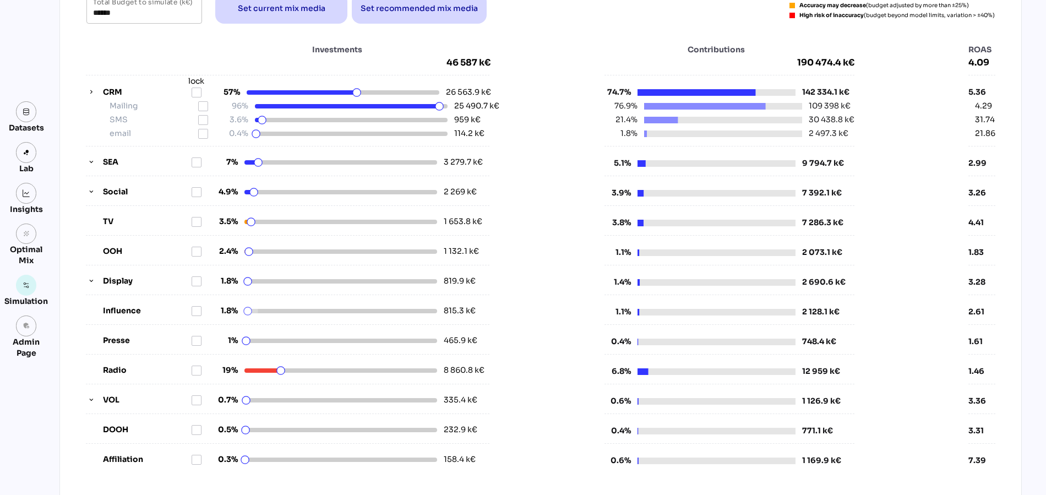
scroll to position [109, 0]
click at [285, 368] on html "YR FR - [DATE] - Business - FR - Business - 2025-09 person Datasets Lab Insight…" at bounding box center [523, 361] width 1046 height 940
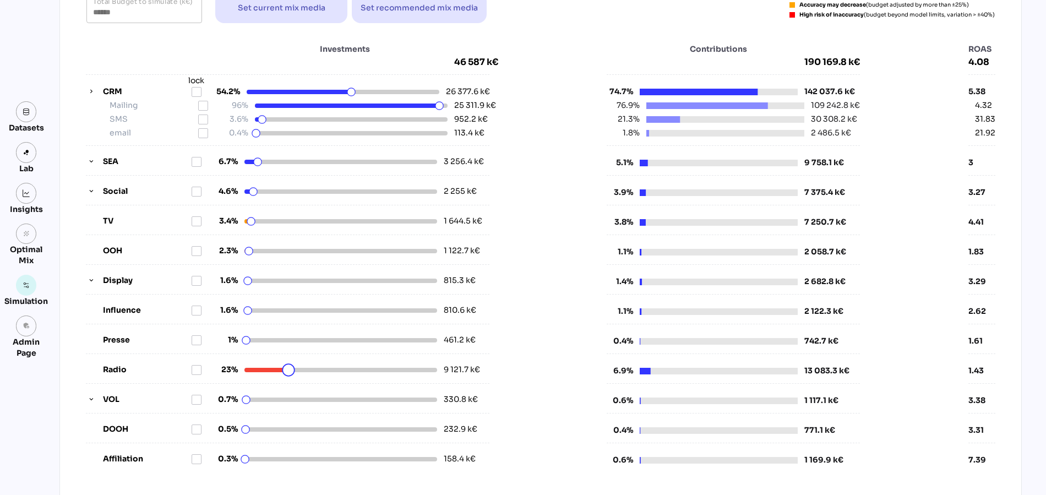
click at [288, 368] on html "YR FR - [DATE] - Business - FR - Business - 2025-09 person Datasets Lab Insight…" at bounding box center [523, 361] width 1046 height 940
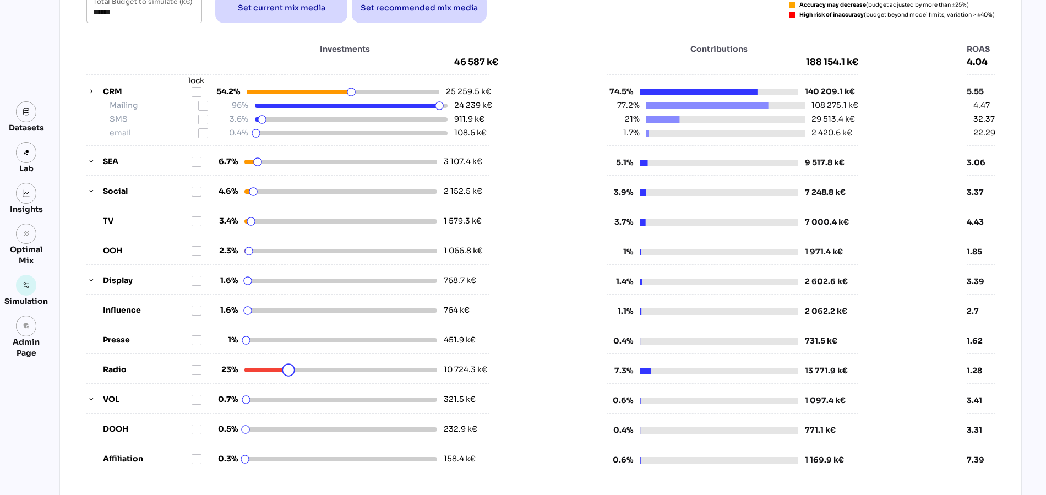
click at [292, 368] on html "YR FR - [DATE] - Business - FR - Business - 2025-09 person Datasets Lab Insight…" at bounding box center [523, 361] width 1046 height 940
drag, startPoint x: 292, startPoint y: 368, endPoint x: 301, endPoint y: 368, distance: 8.3
click at [301, 368] on html "YR FR - [DATE] - Business - FR - Business - 2025-09 person Datasets Lab Insight…" at bounding box center [523, 361] width 1046 height 940
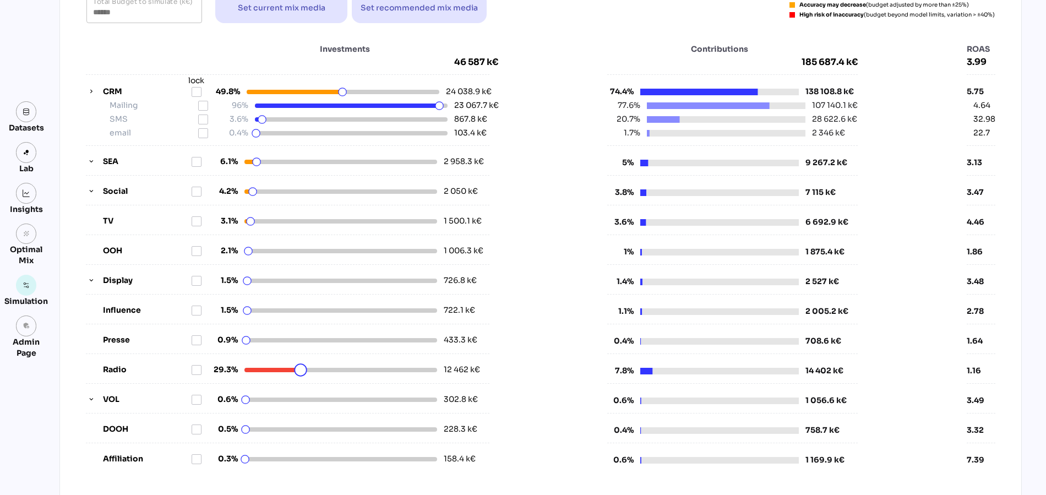
click at [306, 368] on html "YR FR - [DATE] - Business - FR - Business - 2025-09 person Datasets Lab Insight…" at bounding box center [523, 361] width 1046 height 940
drag, startPoint x: 306, startPoint y: 368, endPoint x: 325, endPoint y: 368, distance: 18.7
click at [325, 368] on html "YR FR - [DATE] - Business - FR - Business - 2025-09 person Datasets Lab Insight…" at bounding box center [523, 361] width 1046 height 940
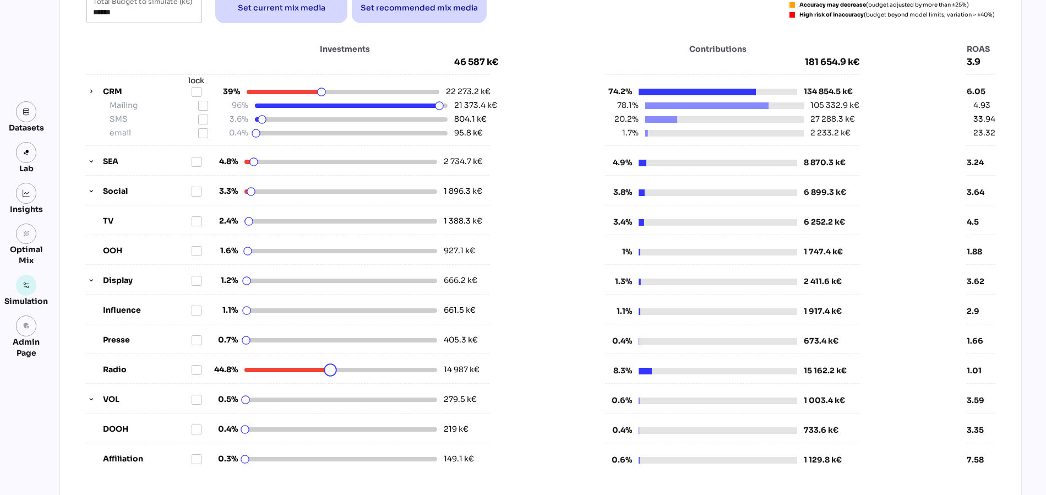
drag, startPoint x: 325, startPoint y: 368, endPoint x: 349, endPoint y: 368, distance: 24.2
click at [349, 368] on html "YR FR - [DATE] - Business - FR - Business - 2025-09 person Datasets Lab Insight…" at bounding box center [523, 361] width 1046 height 940
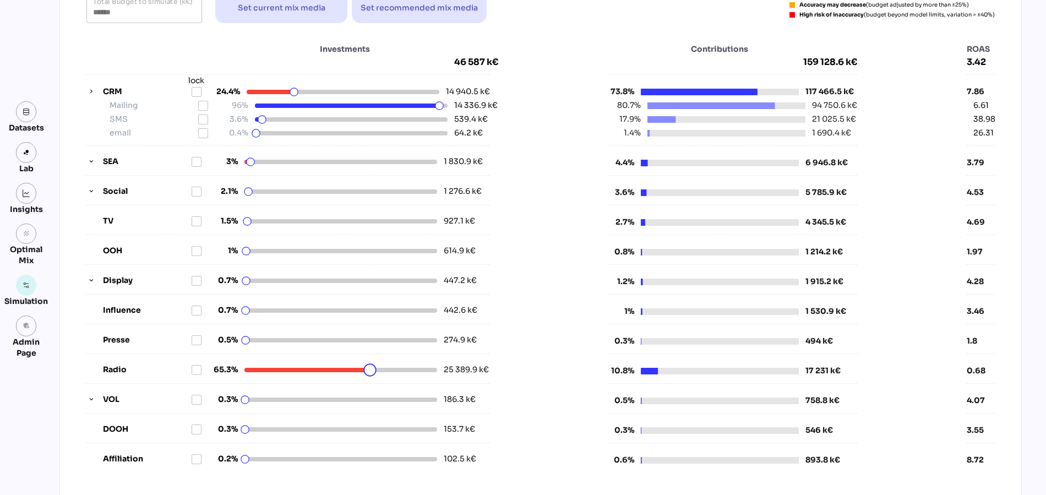
drag, startPoint x: 349, startPoint y: 368, endPoint x: 373, endPoint y: 368, distance: 24.2
click at [373, 368] on html "YR FR - [DATE] - Business - FR - Business - 2025-09 person Datasets Lab Insight…" at bounding box center [523, 361] width 1046 height 940
drag, startPoint x: 374, startPoint y: 369, endPoint x: 396, endPoint y: 369, distance: 21.5
click at [396, 369] on html "YR FR - [DATE] - Business - FR - Business - 2025-09 person Datasets Lab Insight…" at bounding box center [523, 361] width 1046 height 940
drag, startPoint x: 397, startPoint y: 366, endPoint x: 440, endPoint y: 366, distance: 42.9
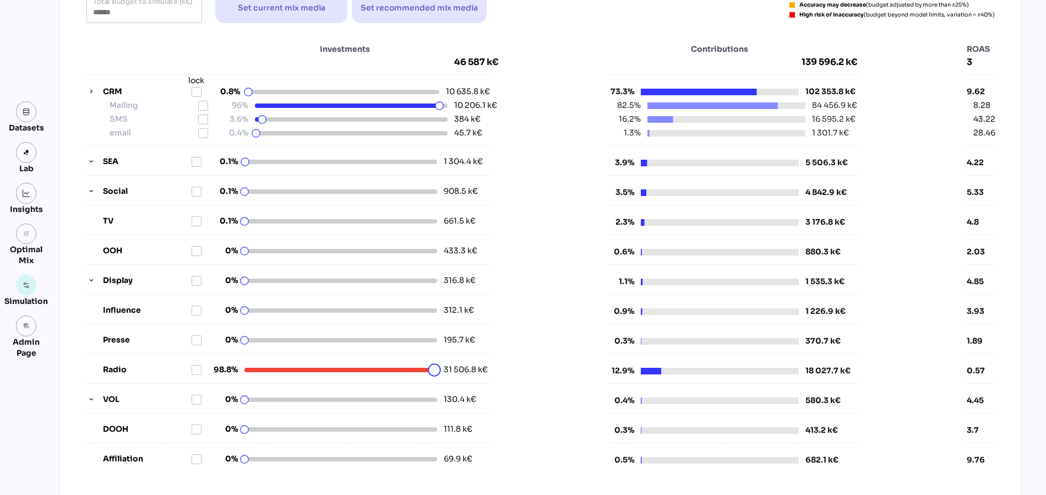
click at [440, 366] on html "YR FR - [DATE] - Business - FR - Business - 2025-09 person Datasets Lab Insight…" at bounding box center [523, 361] width 1046 height 940
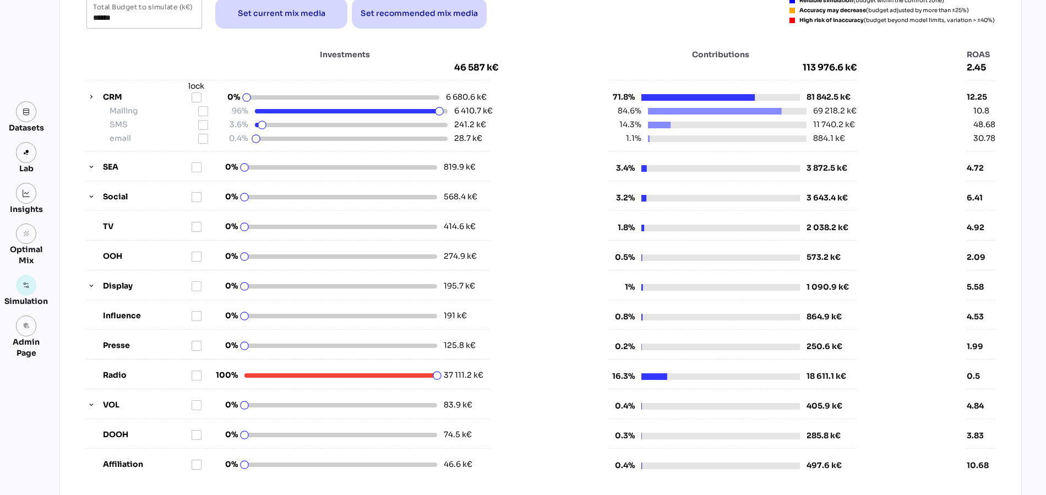
scroll to position [92, 0]
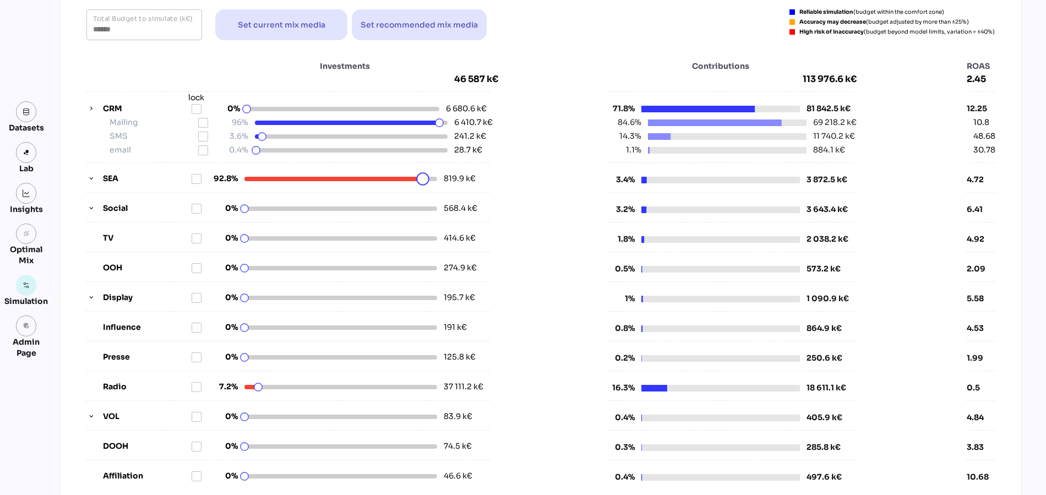
drag, startPoint x: 244, startPoint y: 177, endPoint x: 441, endPoint y: 187, distance: 196.7
click at [441, 187] on html "YR FR - [DATE] - Business - FR - Business - 2025-09 person Datasets Lab Insight…" at bounding box center [523, 378] width 1046 height 940
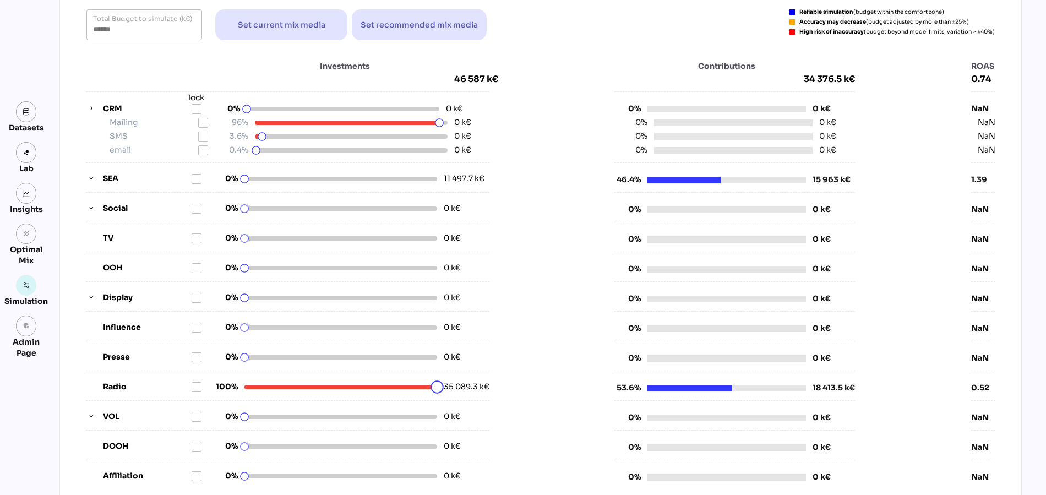
drag, startPoint x: 243, startPoint y: 385, endPoint x: 444, endPoint y: 389, distance: 200.9
click at [444, 389] on html "YR FR - [DATE] - Business - FR - Business - 2025-09 person Datasets Lab Insight…" at bounding box center [523, 378] width 1046 height 940
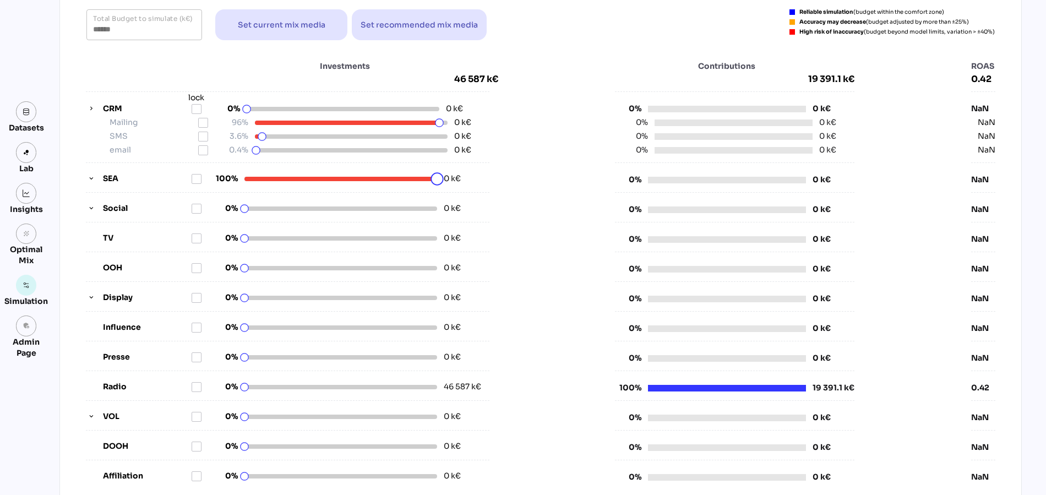
drag, startPoint x: 243, startPoint y: 181, endPoint x: 449, endPoint y: 186, distance: 206.5
click at [449, 186] on html "YR FR - [DATE] - Business - FR - Business - 2025-09 person Datasets Lab Insight…" at bounding box center [523, 378] width 1046 height 940
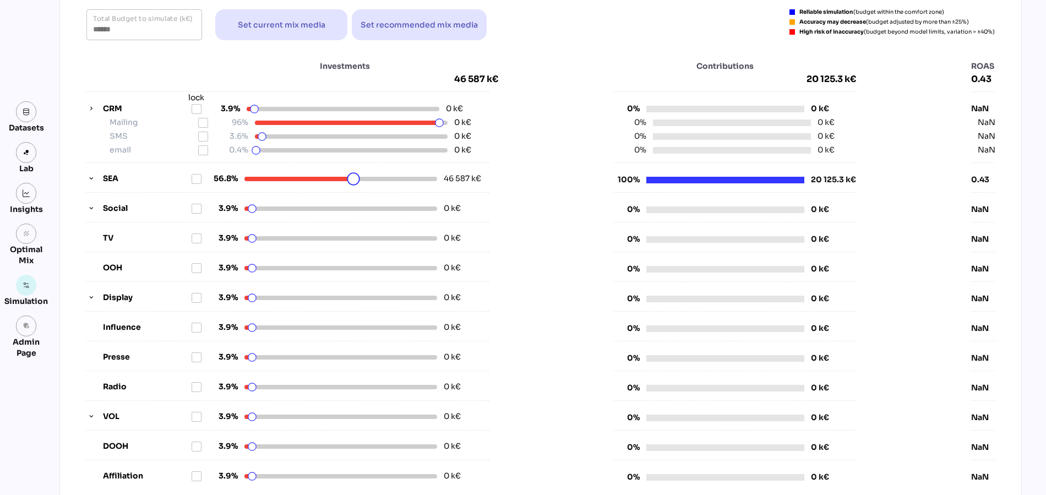
drag, startPoint x: 438, startPoint y: 178, endPoint x: 353, endPoint y: 178, distance: 84.8
click at [352, 178] on html "YR FR - [DATE] - Business - FR - Business - 2025-09 person Datasets Lab Insight…" at bounding box center [523, 378] width 1046 height 940
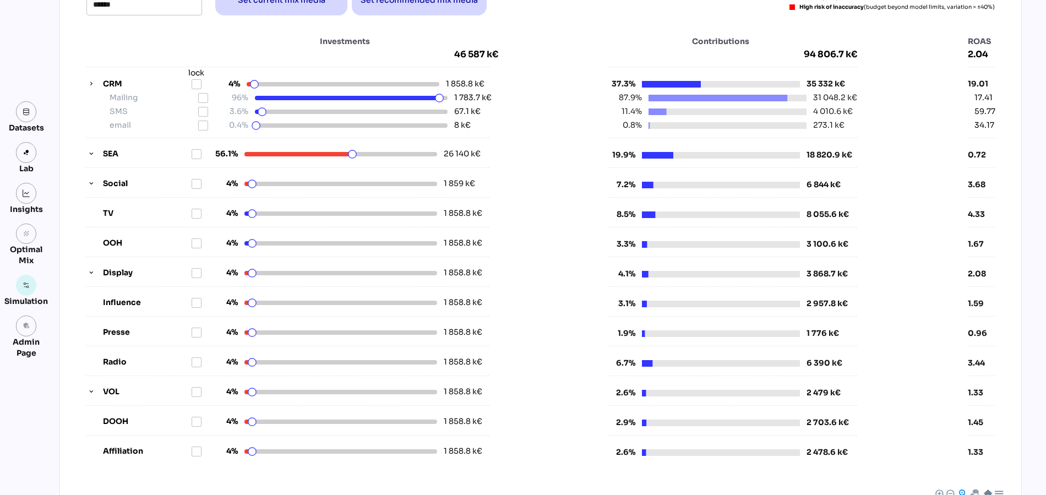
scroll to position [101, 0]
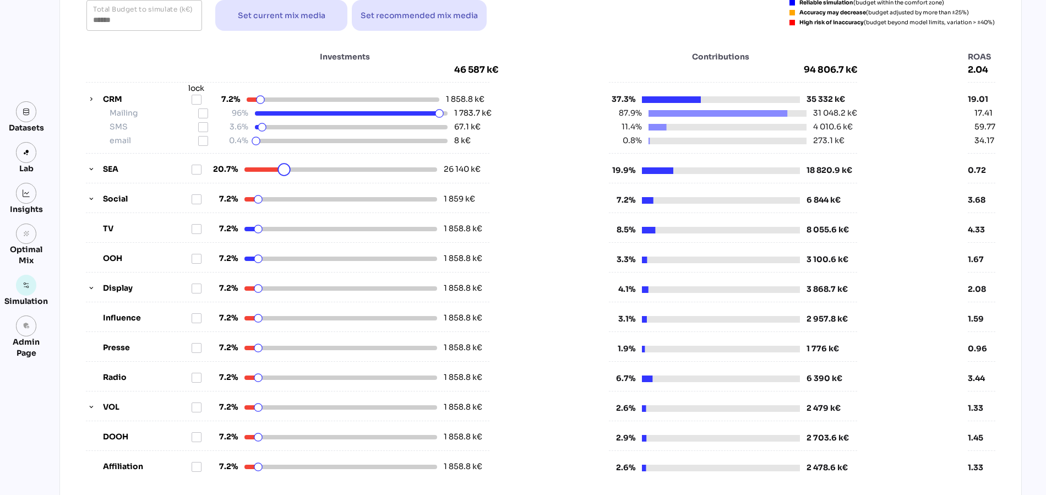
drag, startPoint x: 354, startPoint y: 173, endPoint x: 226, endPoint y: 173, distance: 128.8
click at [226, 173] on html "YR FR - [DATE] - Business - FR - Business - 2025-09 person Datasets Lab Insight…" at bounding box center [523, 369] width 1046 height 940
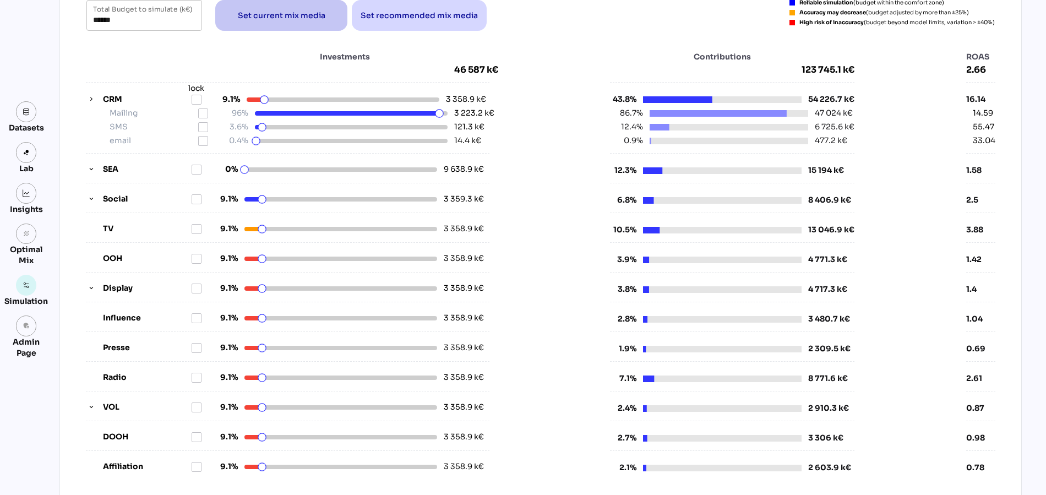
click at [274, 11] on span "Set current mix media" at bounding box center [282, 15] width 88 height 13
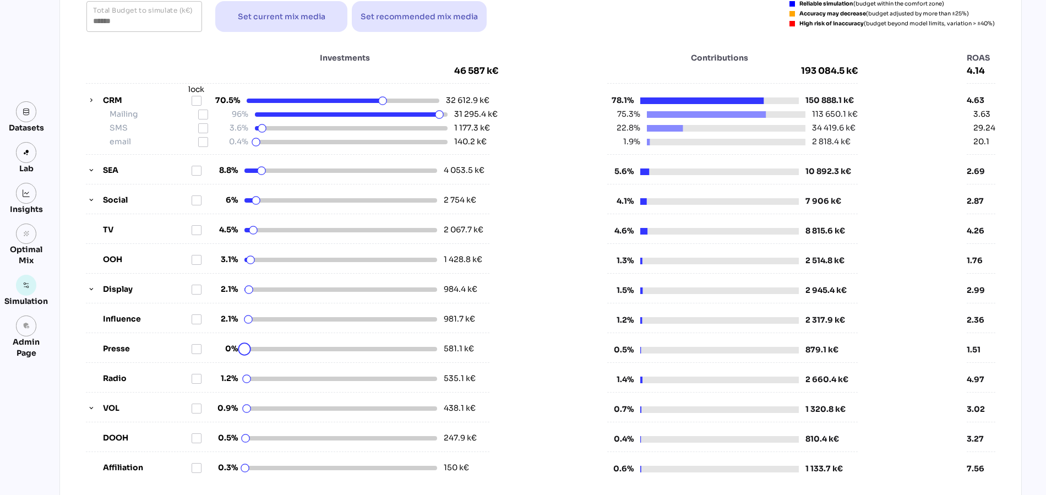
drag, startPoint x: 246, startPoint y: 347, endPoint x: 215, endPoint y: 347, distance: 30.8
click at [215, 347] on html "YR FR - [DATE] - Business - FR - Business - 2025-09 person Datasets Lab Insight…" at bounding box center [523, 370] width 1046 height 940
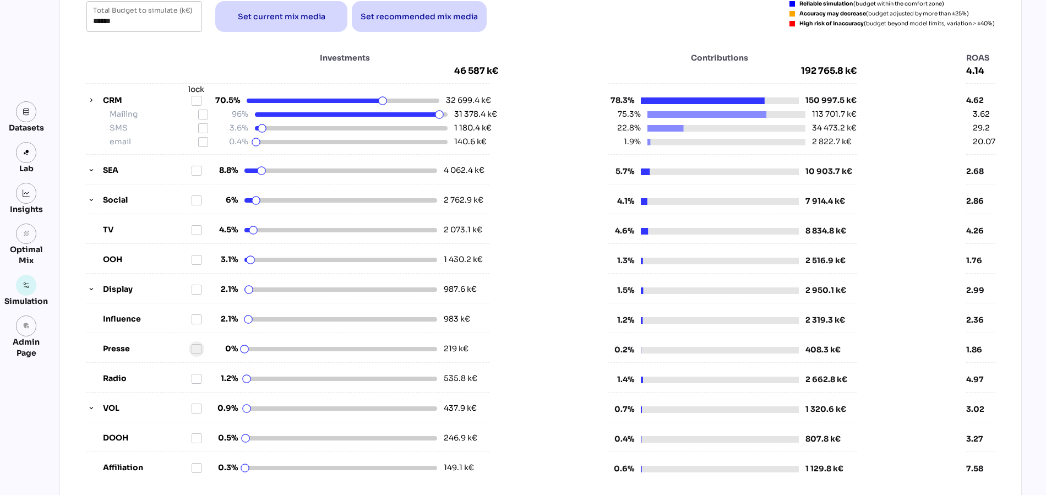
click at [196, 346] on icon at bounding box center [196, 349] width 9 height 9
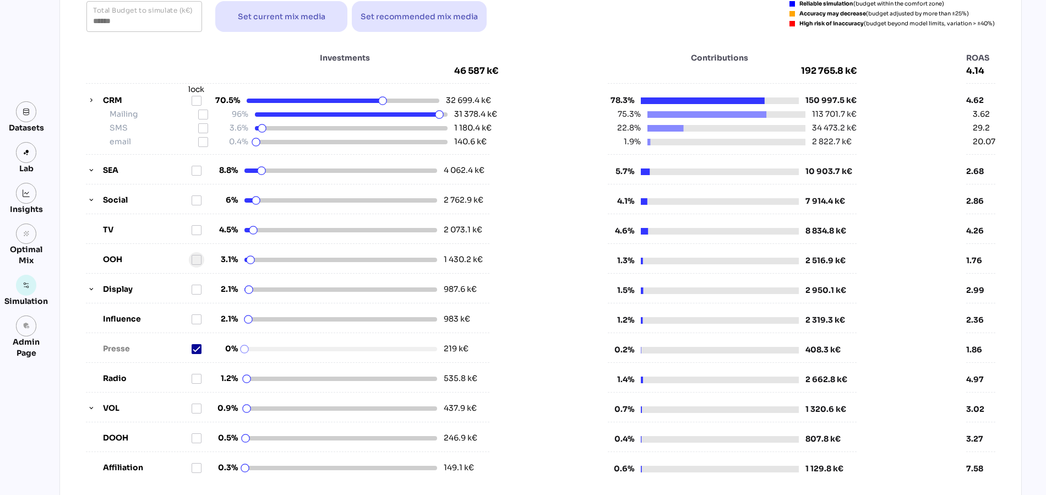
click at [194, 255] on icon at bounding box center [196, 259] width 9 height 9
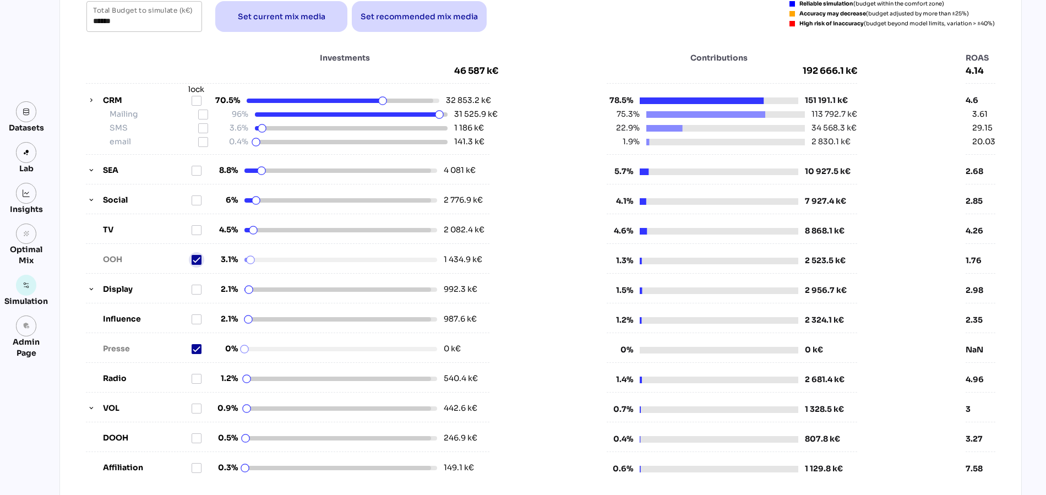
click at [193, 258] on icon at bounding box center [196, 259] width 7 height 5
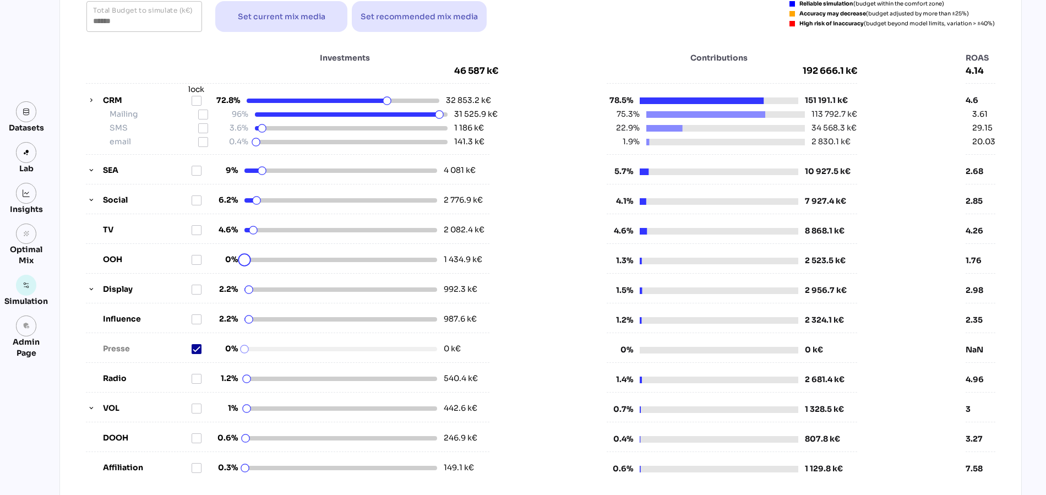
drag, startPoint x: 251, startPoint y: 258, endPoint x: 223, endPoint y: 258, distance: 28.1
click at [223, 258] on html "YR FR - [DATE] - Business - FR - Business - 2025-09 person Datasets Lab Insight…" at bounding box center [523, 370] width 1046 height 940
click at [195, 259] on icon at bounding box center [196, 259] width 9 height 9
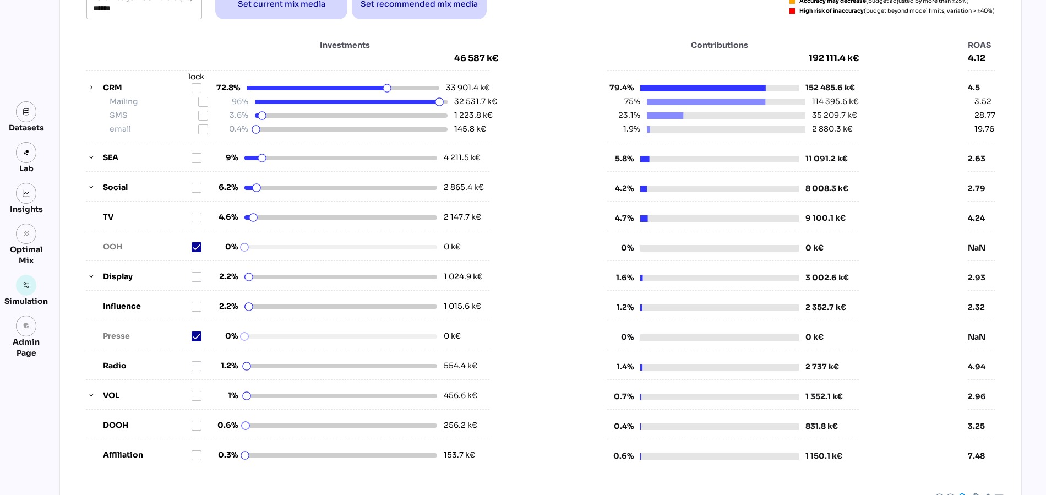
scroll to position [121, 0]
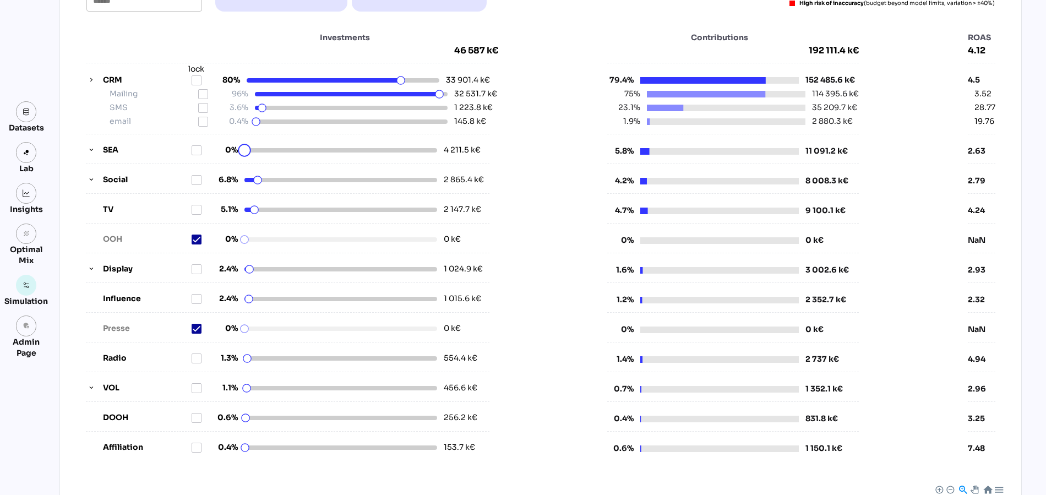
drag, startPoint x: 263, startPoint y: 149, endPoint x: 223, endPoint y: 148, distance: 39.6
click at [223, 148] on html "YR FR - [DATE] - Business - FR - Business - 2025-09 person Datasets Lab Insight…" at bounding box center [523, 349] width 1046 height 940
click at [196, 149] on icon at bounding box center [196, 150] width 9 height 9
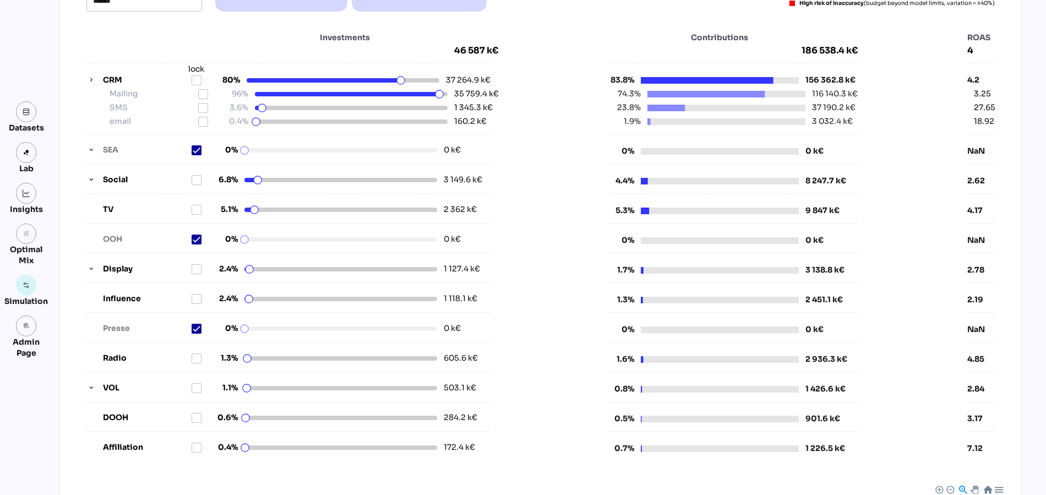
scroll to position [71, 0]
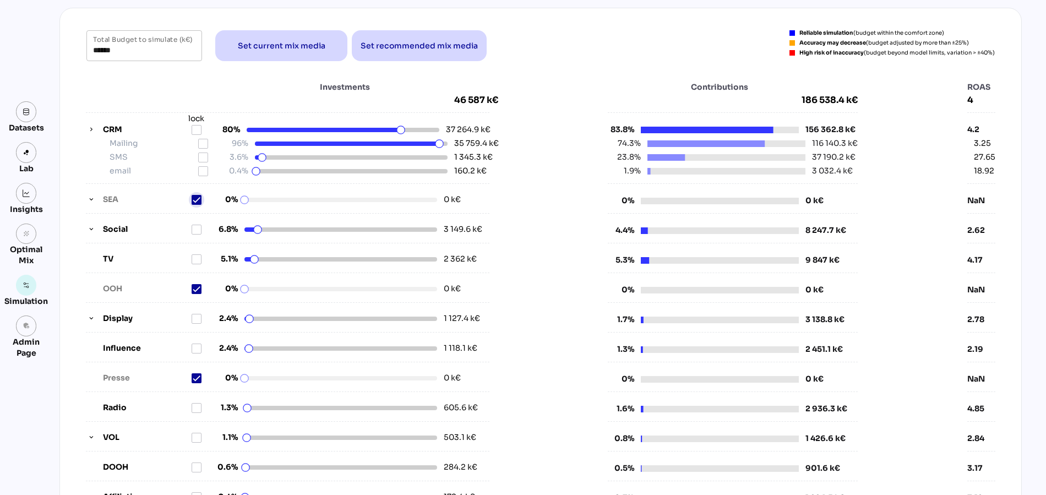
click at [195, 200] on icon at bounding box center [197, 200] width 8 height 8
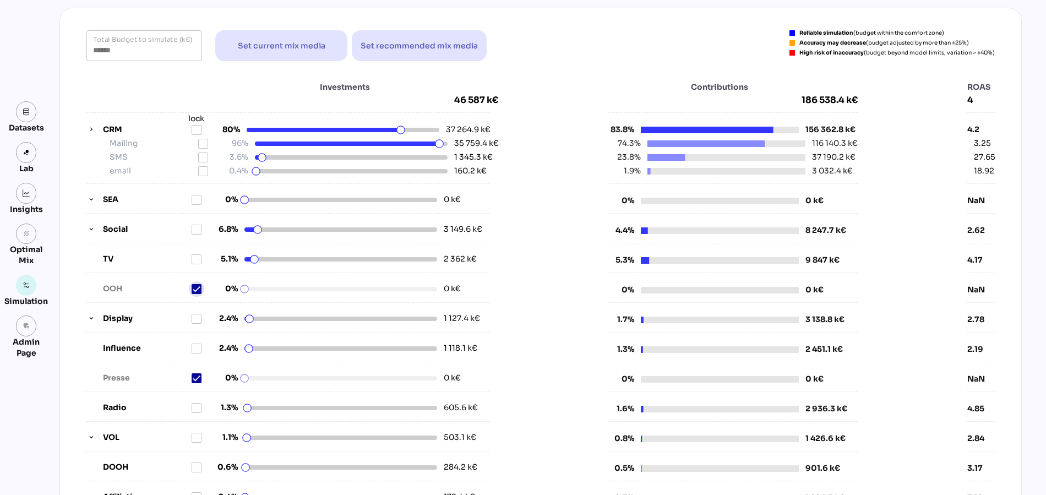
click at [196, 287] on icon at bounding box center [197, 289] width 8 height 8
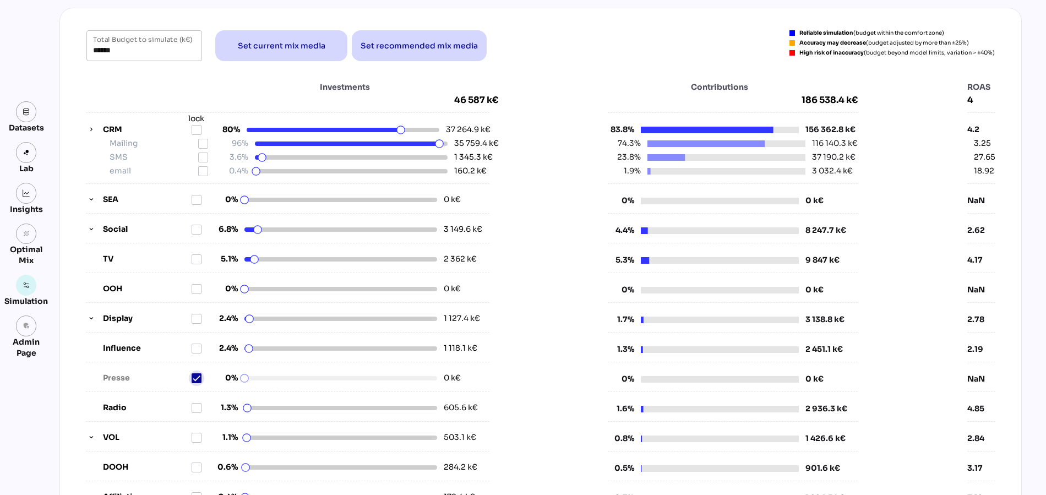
click at [196, 377] on icon at bounding box center [197, 378] width 8 height 8
click at [255, 53] on span "Set current mix media" at bounding box center [281, 45] width 114 height 26
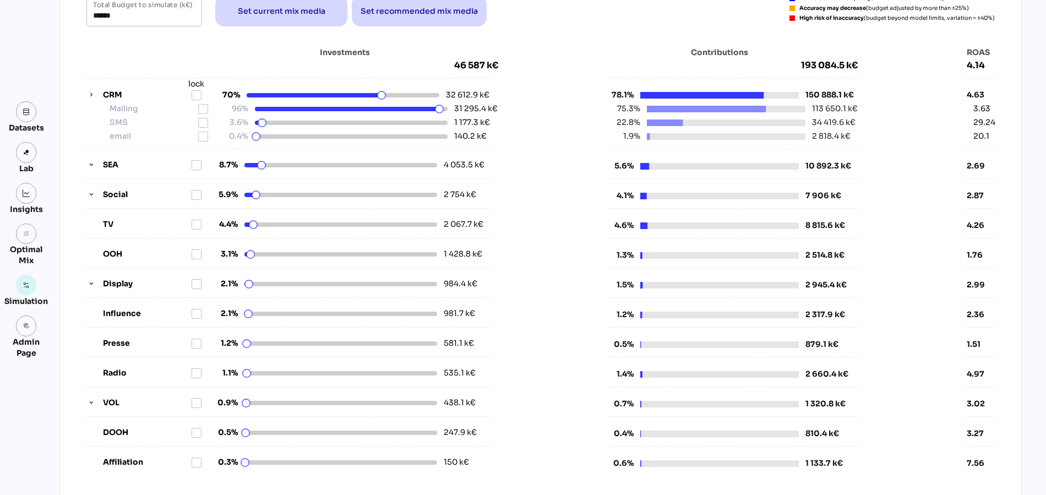
scroll to position [95, 0]
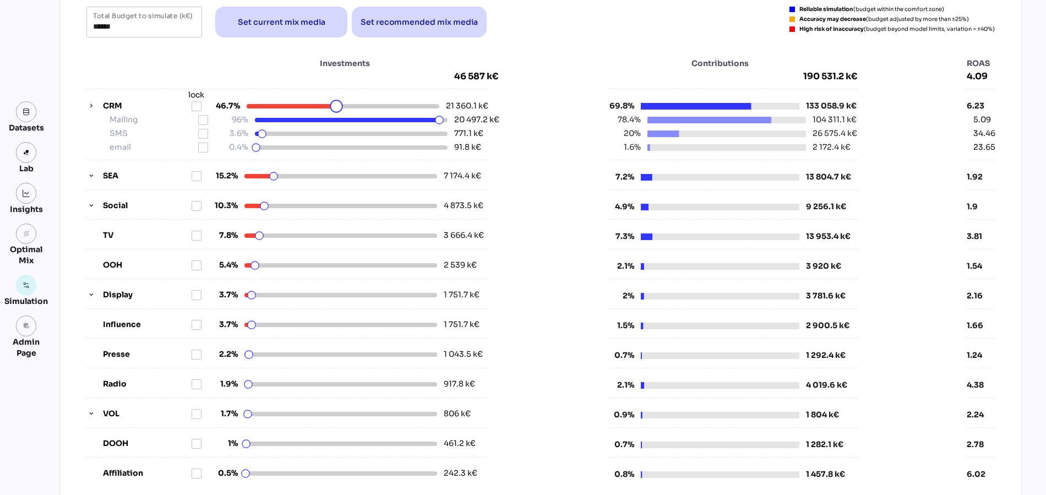
drag, startPoint x: 382, startPoint y: 106, endPoint x: 337, endPoint y: 111, distance: 45.3
click at [337, 111] on html "YR FR - Sep 2025 - Business - FR - Business - 2025-09 person Datasets Lab Insig…" at bounding box center [523, 375] width 1046 height 940
click at [195, 108] on icon at bounding box center [196, 106] width 9 height 9
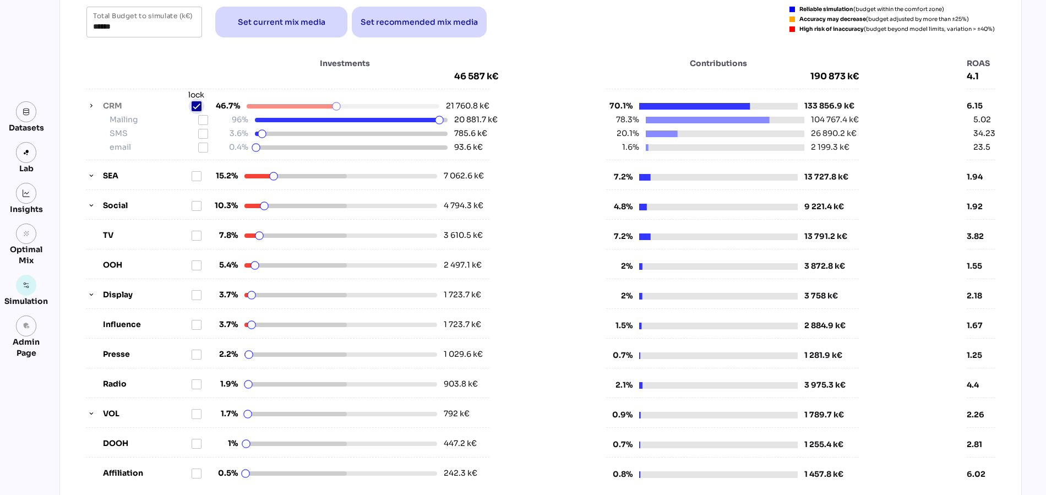
click at [194, 108] on icon at bounding box center [197, 106] width 8 height 8
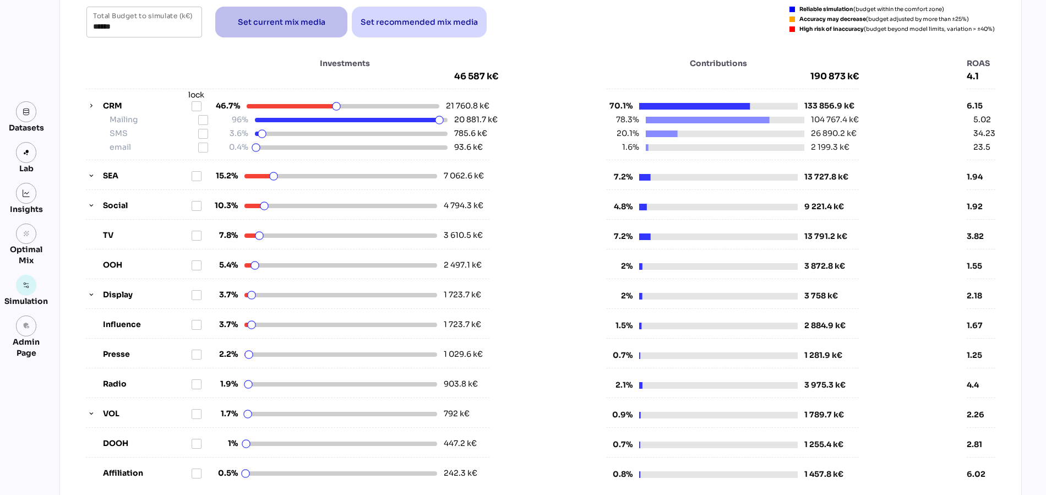
click at [276, 29] on span "Set current mix media" at bounding box center [281, 22] width 114 height 26
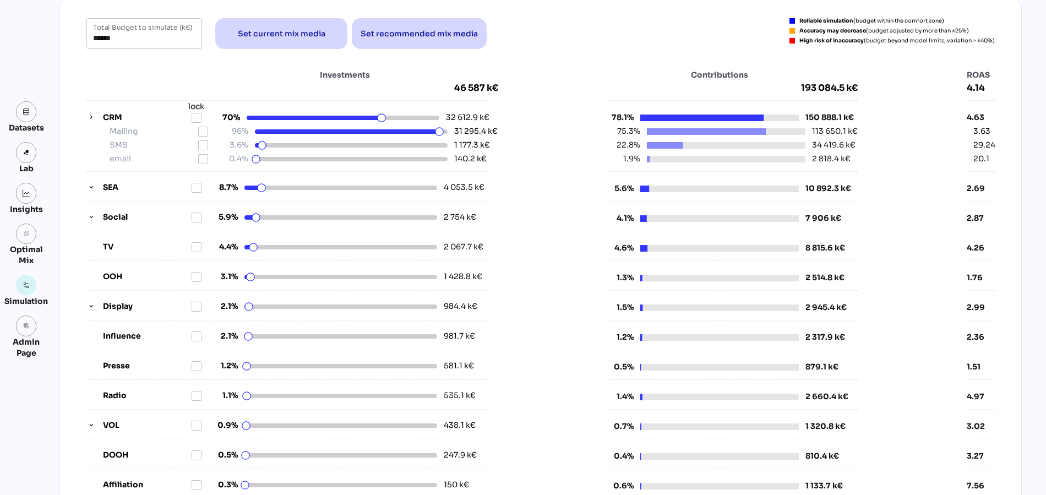
scroll to position [84, 0]
drag, startPoint x: 123, startPoint y: 35, endPoint x: 74, endPoint y: 40, distance: 48.7
click at [75, 39] on div "****** Total Budget to simulate (k€) Set current mix media Set recommended mix …" at bounding box center [540, 33] width 935 height 31
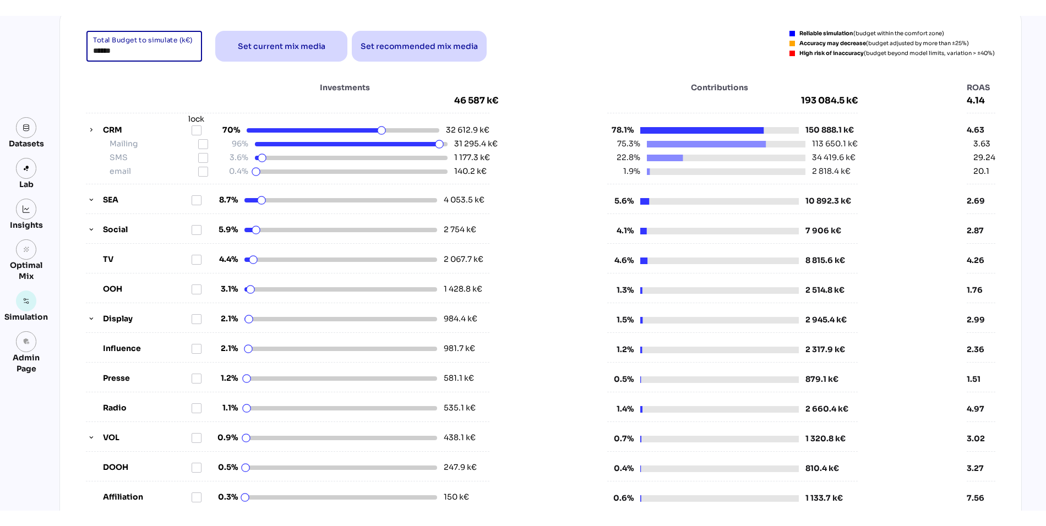
scroll to position [92, 0]
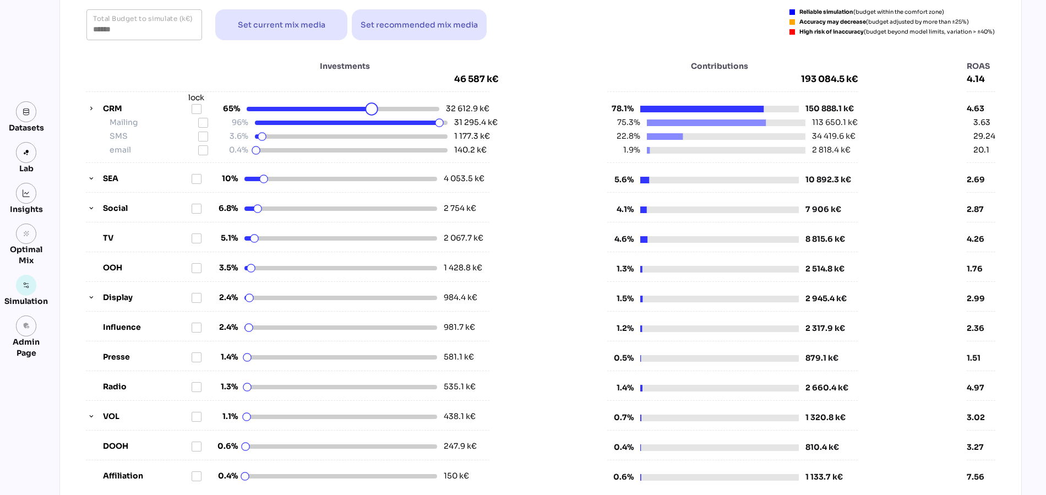
drag, startPoint x: 381, startPoint y: 111, endPoint x: 372, endPoint y: 111, distance: 9.4
click at [372, 111] on html "YR FR - Sep 2025 - Business - FR - Business - 2025-09 person Datasets Lab Insig…" at bounding box center [523, 378] width 1046 height 940
click at [195, 105] on icon at bounding box center [196, 109] width 9 height 9
drag, startPoint x: 440, startPoint y: 124, endPoint x: 430, endPoint y: 125, distance: 9.9
click at [430, 125] on html "YR FR - Sep 2025 - Business - FR - Business - 2025-09 person Datasets Lab Insig…" at bounding box center [523, 378] width 1046 height 940
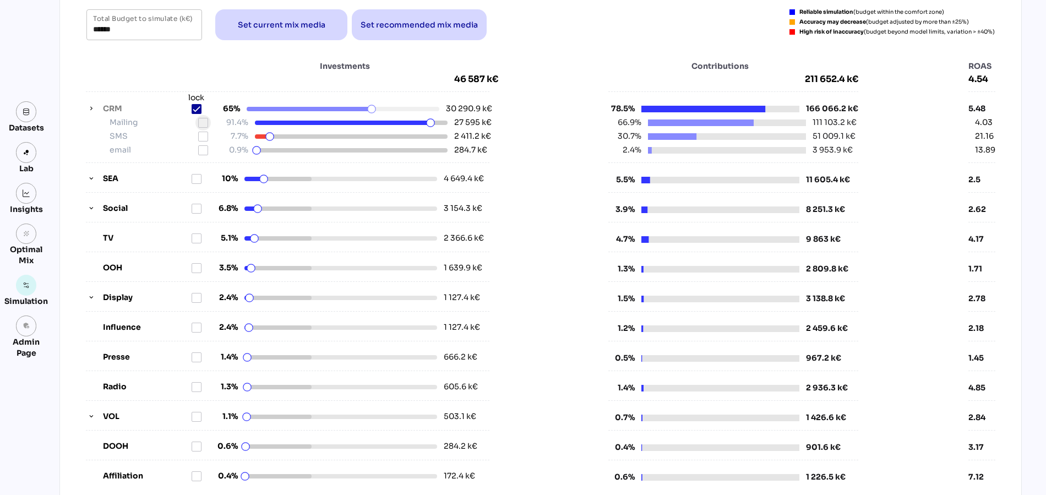
click at [202, 121] on icon at bounding box center [203, 122] width 9 height 9
click at [266, 137] on html "YR FR - Sep 2025 - Business - FR - Business - 2025-09 person Datasets Lab Insig…" at bounding box center [523, 378] width 1046 height 940
click at [202, 138] on icon at bounding box center [203, 136] width 9 height 9
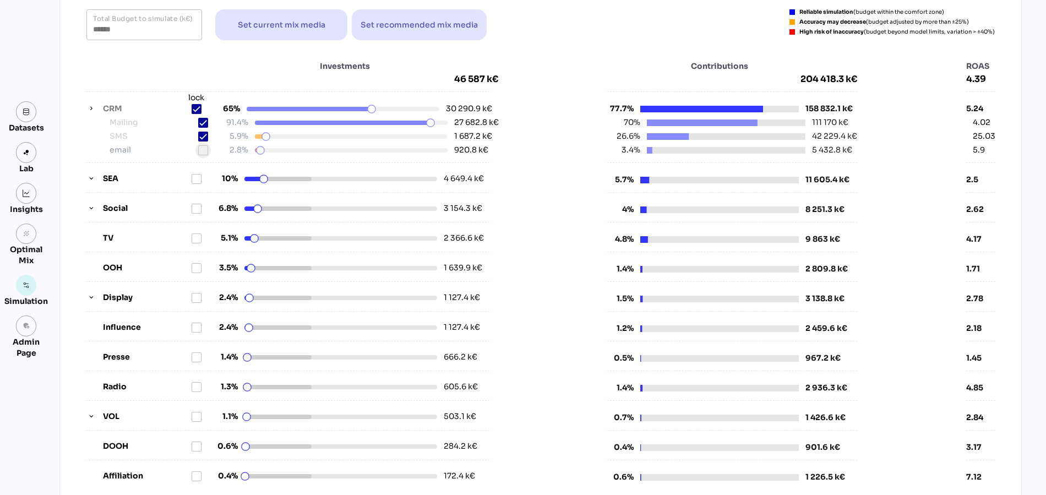
click at [202, 152] on icon at bounding box center [203, 150] width 9 height 9
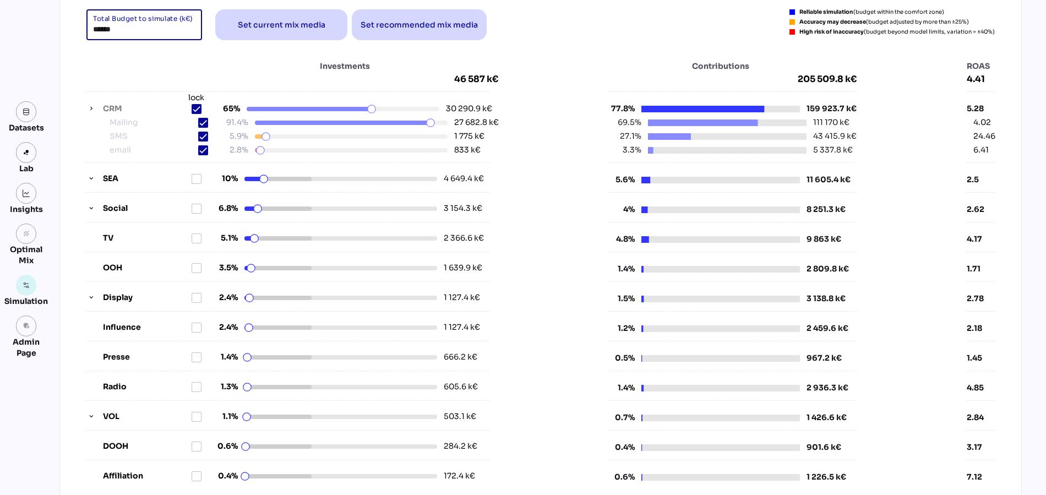
drag, startPoint x: 138, startPoint y: 31, endPoint x: 87, endPoint y: 31, distance: 51.2
click at [87, 31] on div "****** Total Budget to simulate (k€)" at bounding box center [144, 24] width 116 height 31
click at [135, 51] on div "Investments 46 587 k€ CRM lock 65% 30 290.9 k€ Mailing 91.4% 27 682.8 k€ SMS 5.…" at bounding box center [540, 271] width 935 height 445
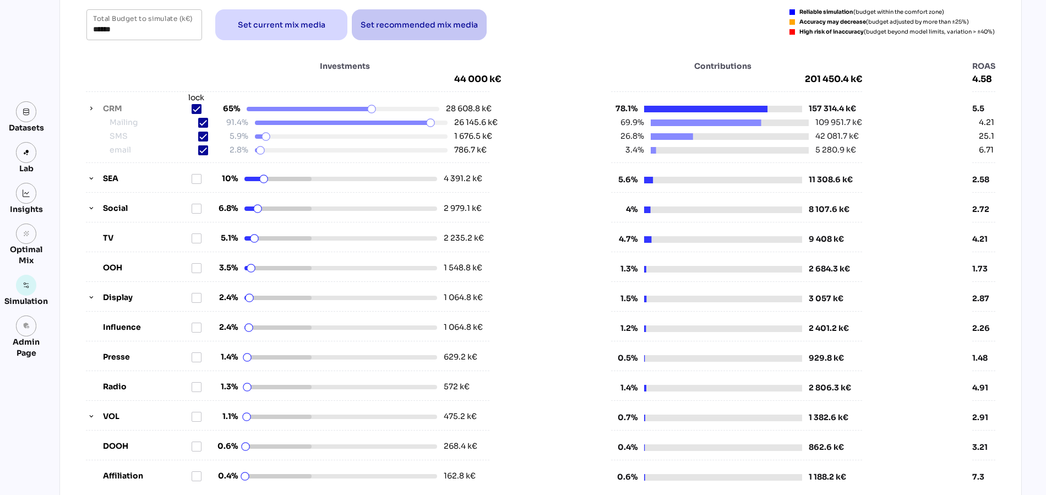
click at [396, 26] on span "Set recommended mix media" at bounding box center [419, 24] width 117 height 13
click at [197, 108] on icon at bounding box center [197, 109] width 8 height 8
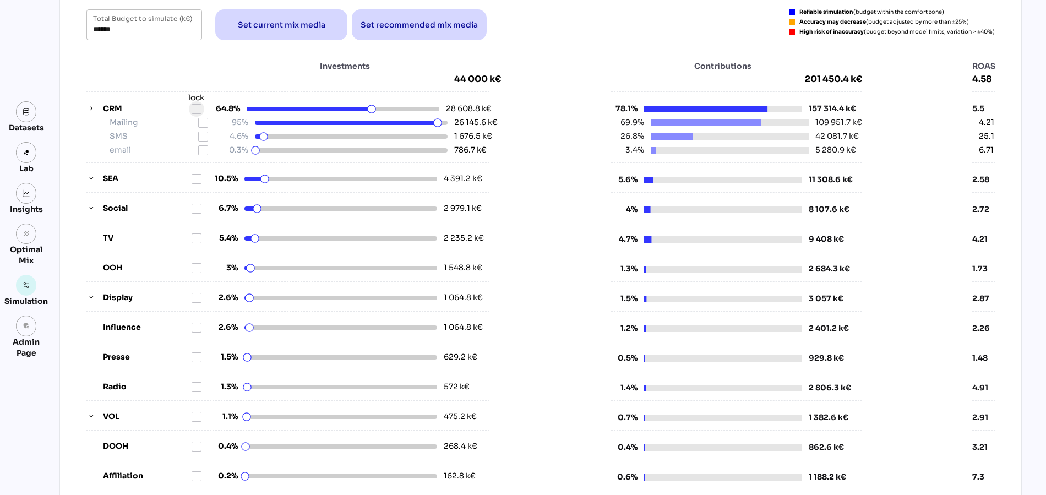
type input "******"
